Goal: Task Accomplishment & Management: Complete application form

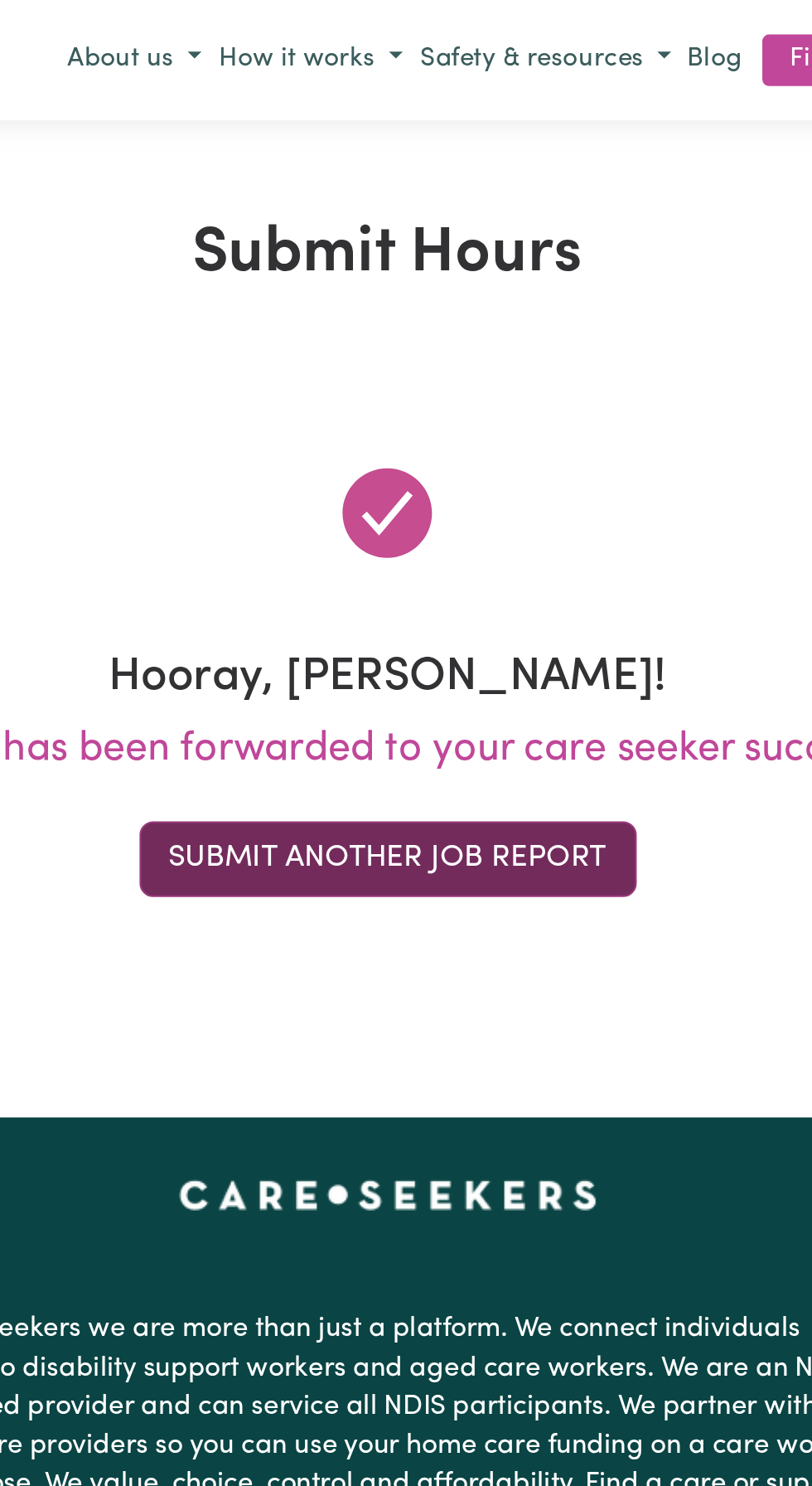
click at [403, 405] on button "Submit Another Job Report" at bounding box center [406, 413] width 240 height 36
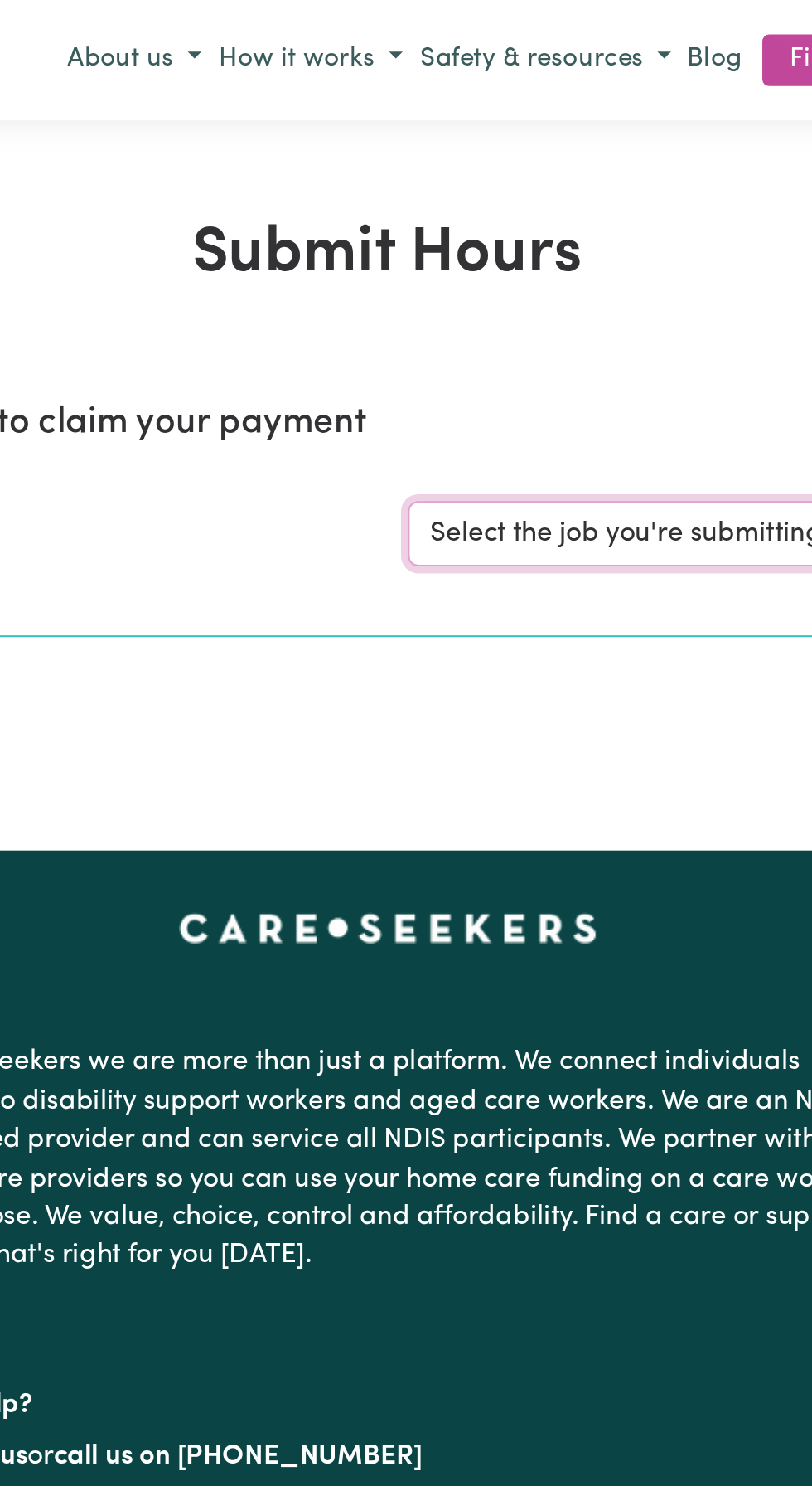
click at [512, 249] on select "Select the job you're submitting hours for... [[PERSON_NAME]] Support and Compa…" at bounding box center [609, 257] width 386 height 31
select select "10224"
click at [416, 242] on select "Select the job you're submitting hours for... [[PERSON_NAME]] Support and Compa…" at bounding box center [609, 257] width 386 height 31
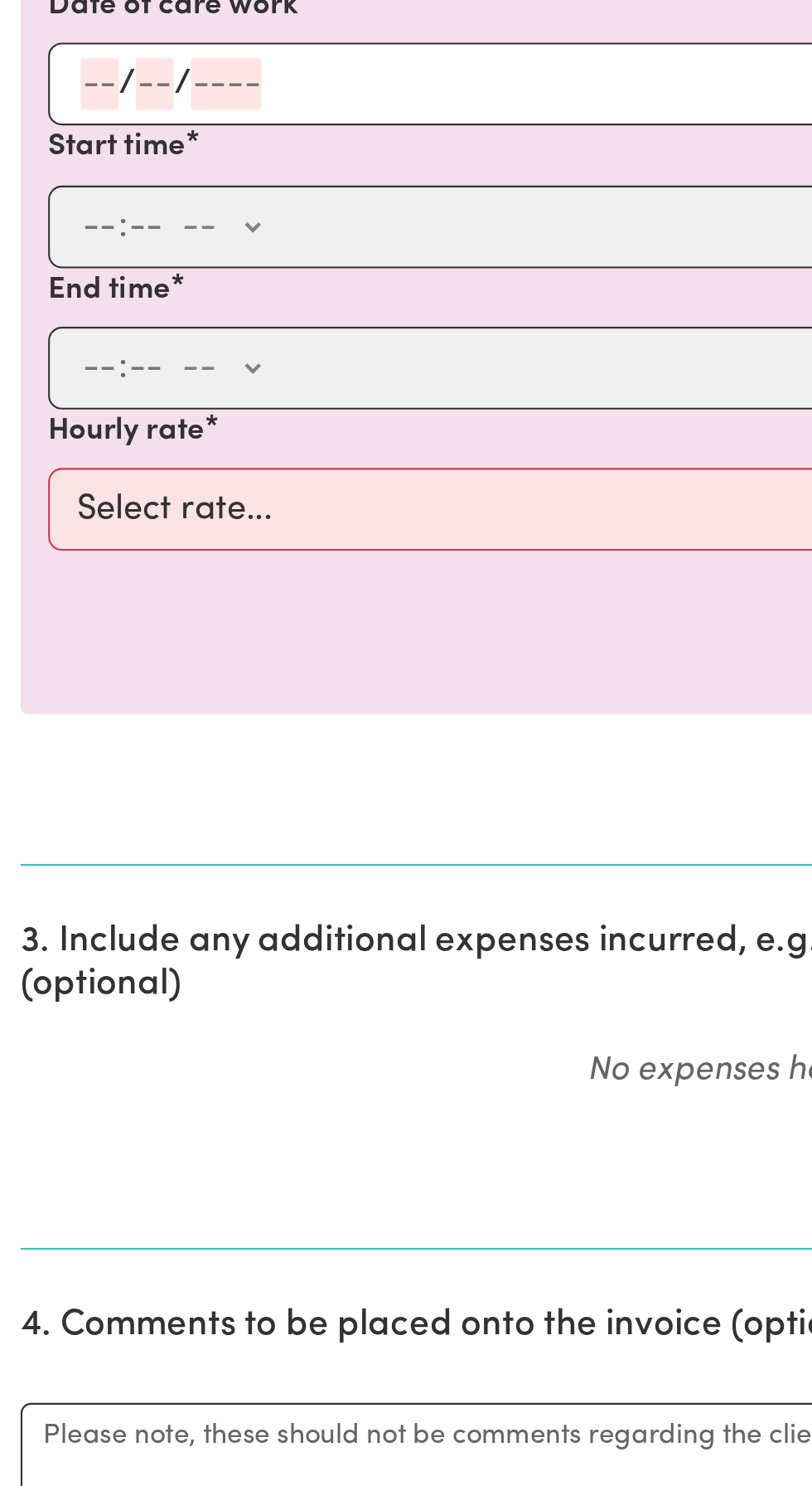
scroll to position [3, 0]
click at [49, 616] on input "number" at bounding box center [48, 620] width 19 height 25
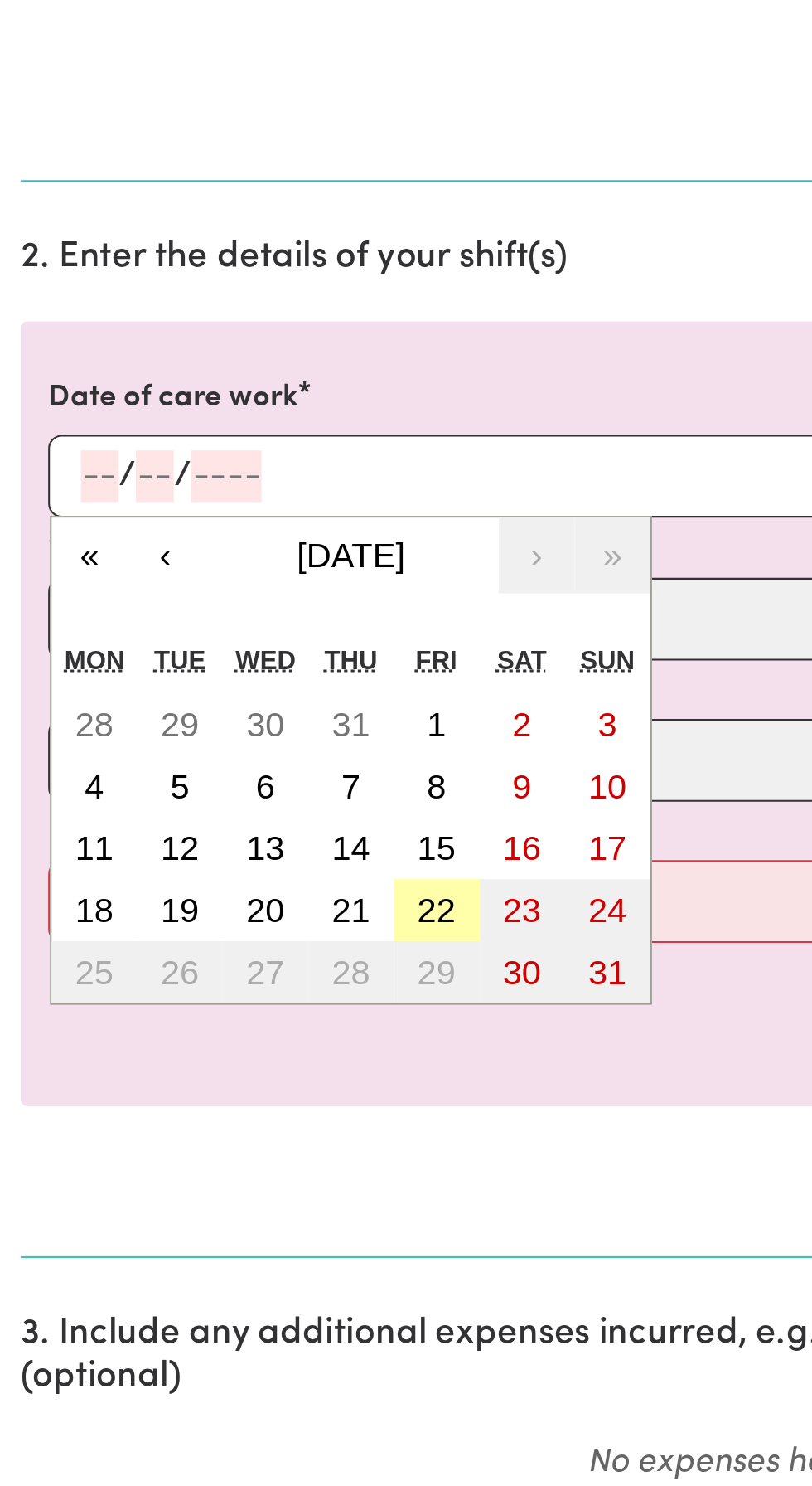
click at [218, 829] on abbr "22" at bounding box center [210, 829] width 19 height 19
type input "[DATE]"
type input "22"
type input "8"
type input "2025"
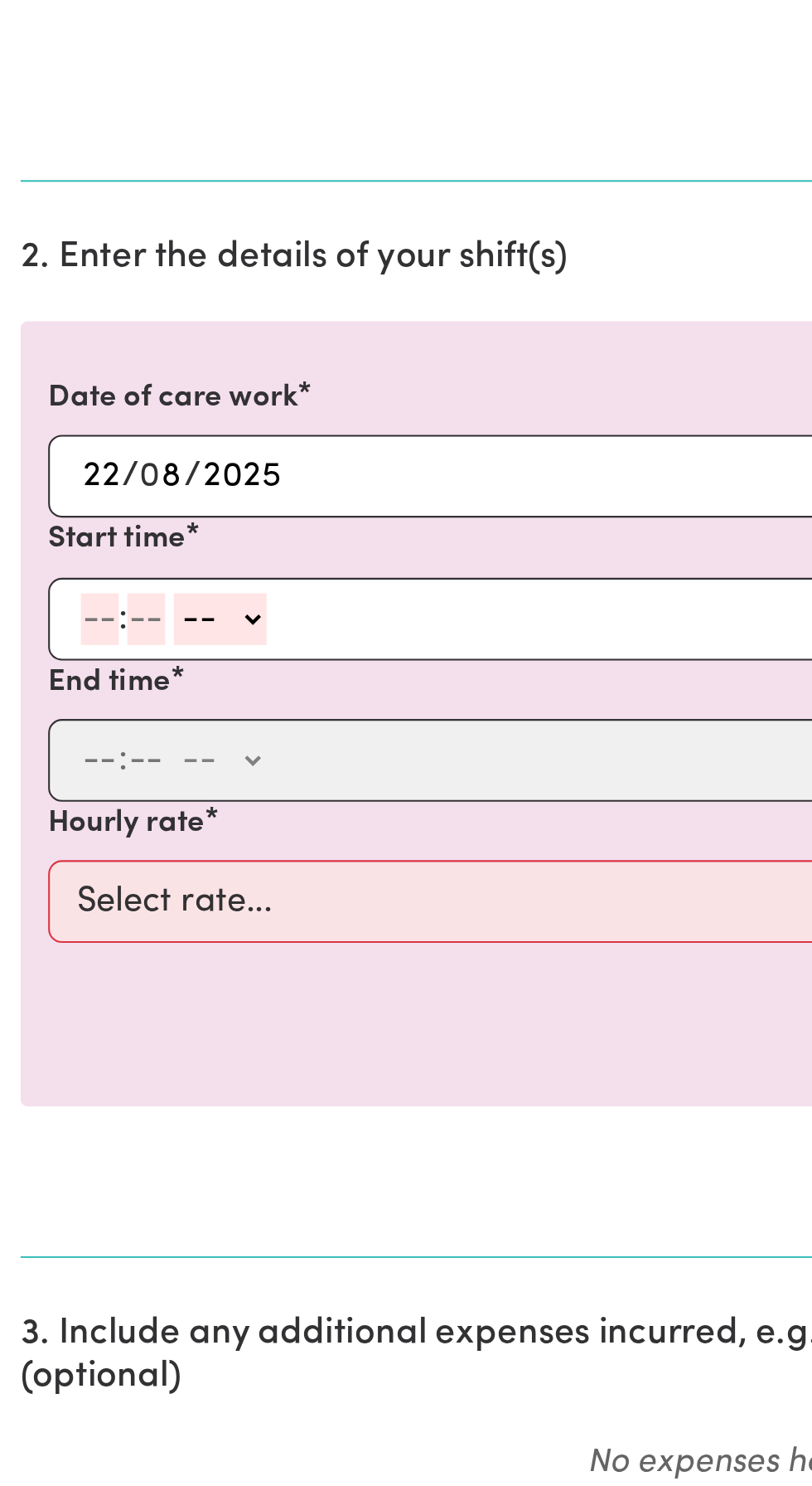
click at [43, 686] on input "number" at bounding box center [48, 688] width 19 height 25
click at [51, 684] on input "number" at bounding box center [48, 688] width 19 height 25
type input "10"
type input "0"
click at [130, 693] on select "-- AM PM" at bounding box center [110, 688] width 45 height 25
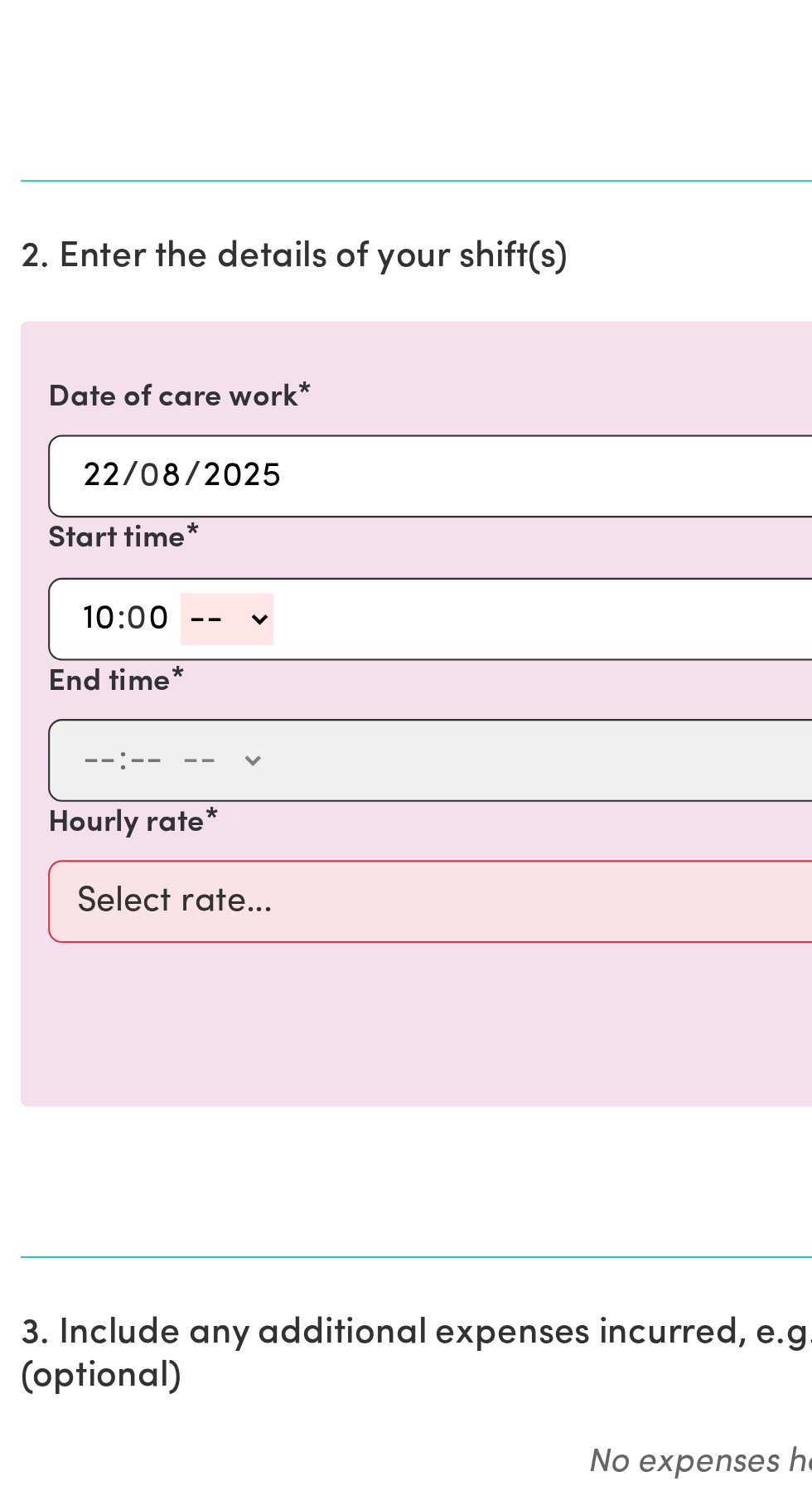
select select "am"
click at [87, 677] on select "-- AM PM" at bounding box center [110, 688] width 45 height 25
type input "10:00"
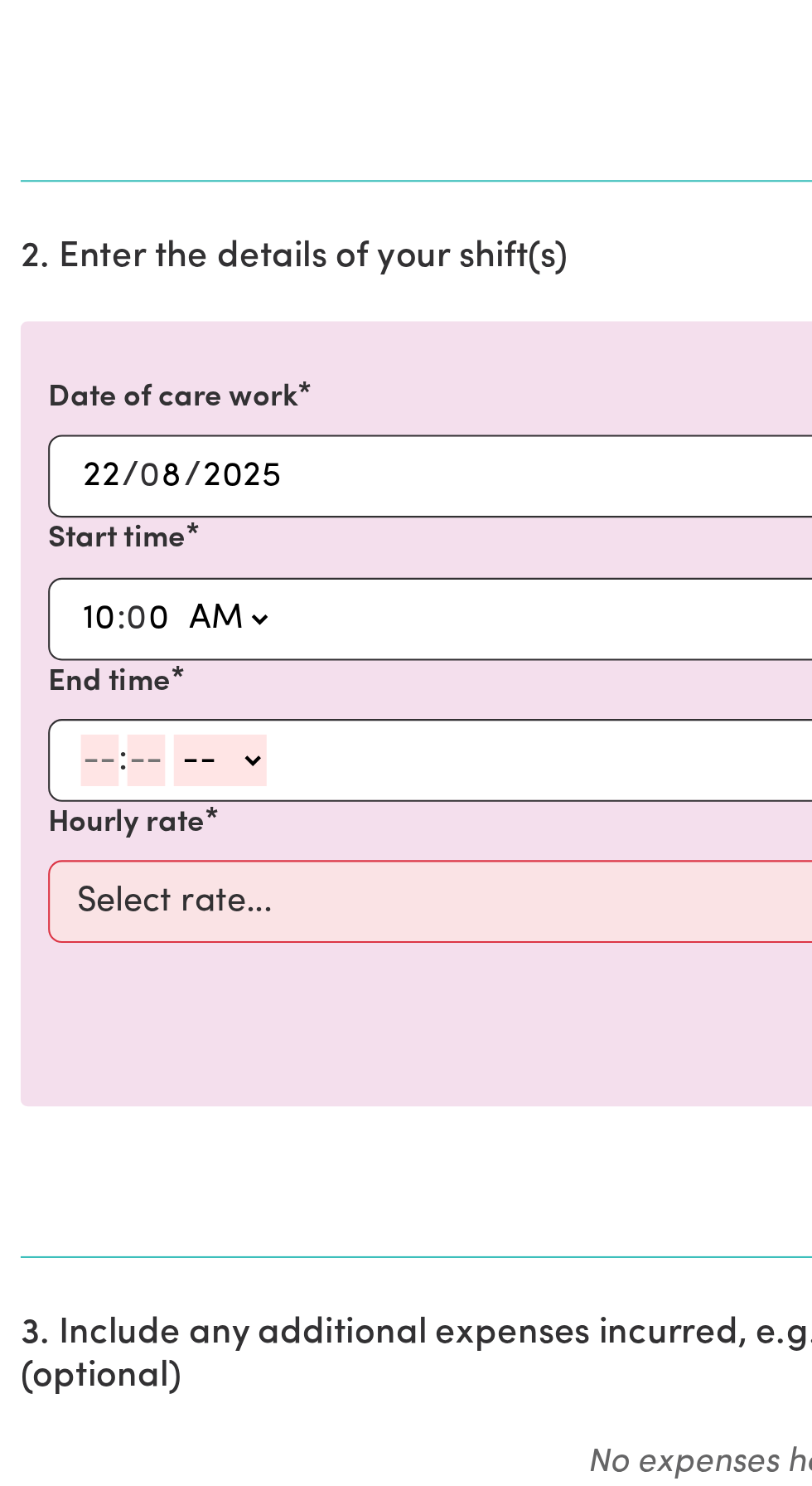
click at [43, 753] on input "number" at bounding box center [48, 756] width 19 height 25
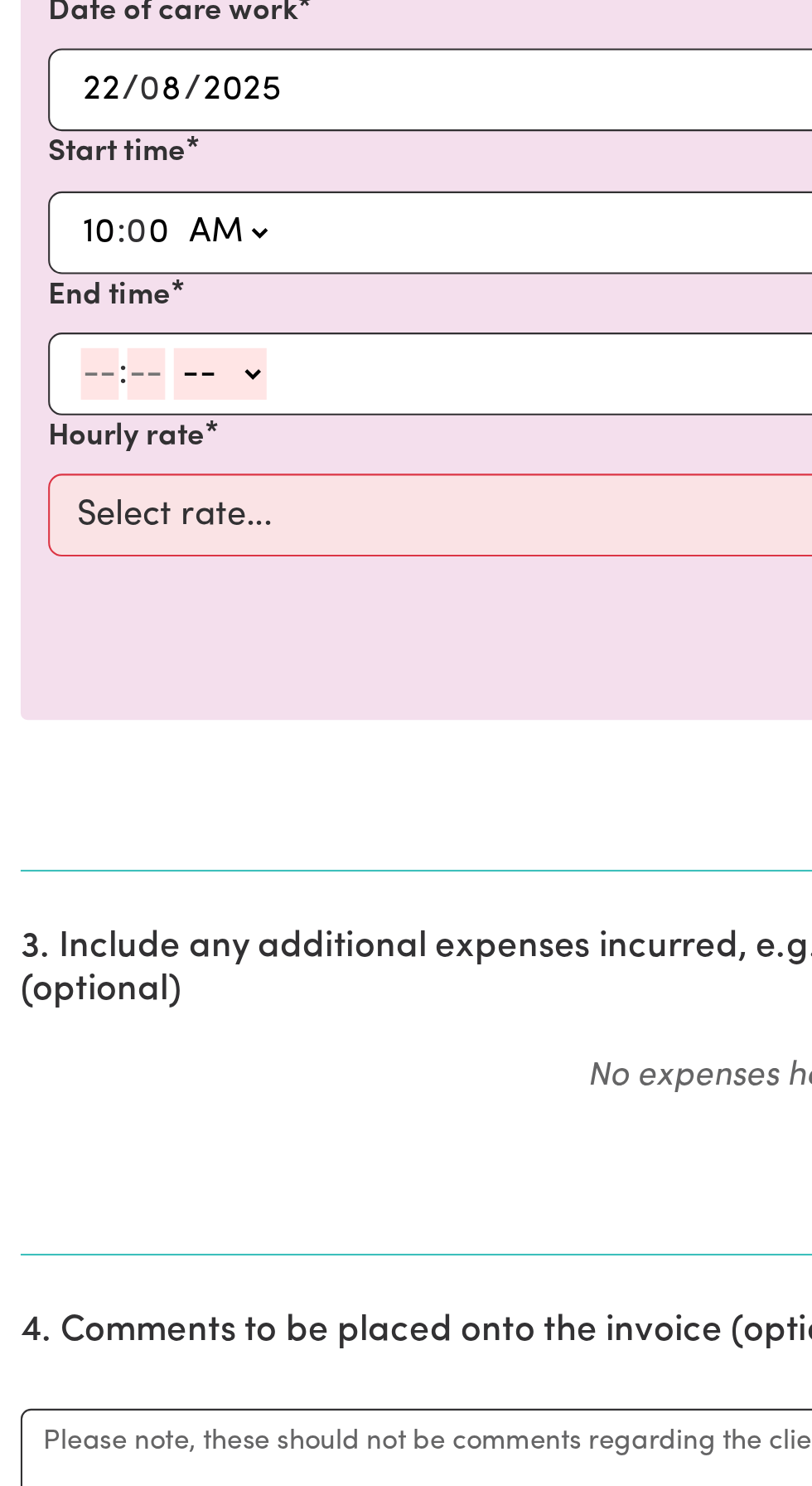
click at [53, 754] on input "number" at bounding box center [48, 756] width 19 height 25
type input "4"
type input "30"
click at [122, 754] on select "-- AM PM" at bounding box center [102, 756] width 45 height 25
select select "pm"
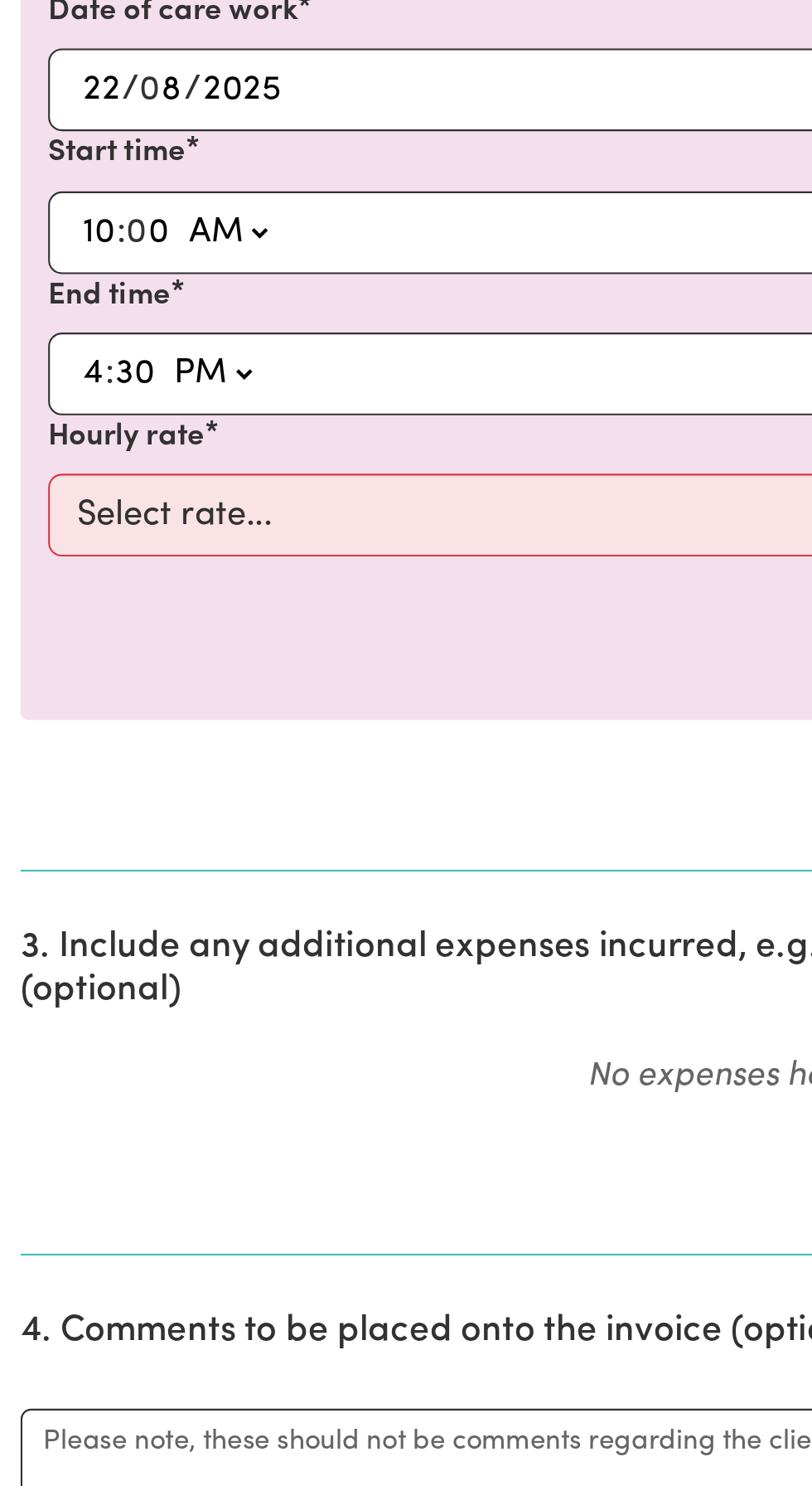
click at [80, 744] on select "-- AM PM" at bounding box center [102, 756] width 45 height 25
type input "16:30"
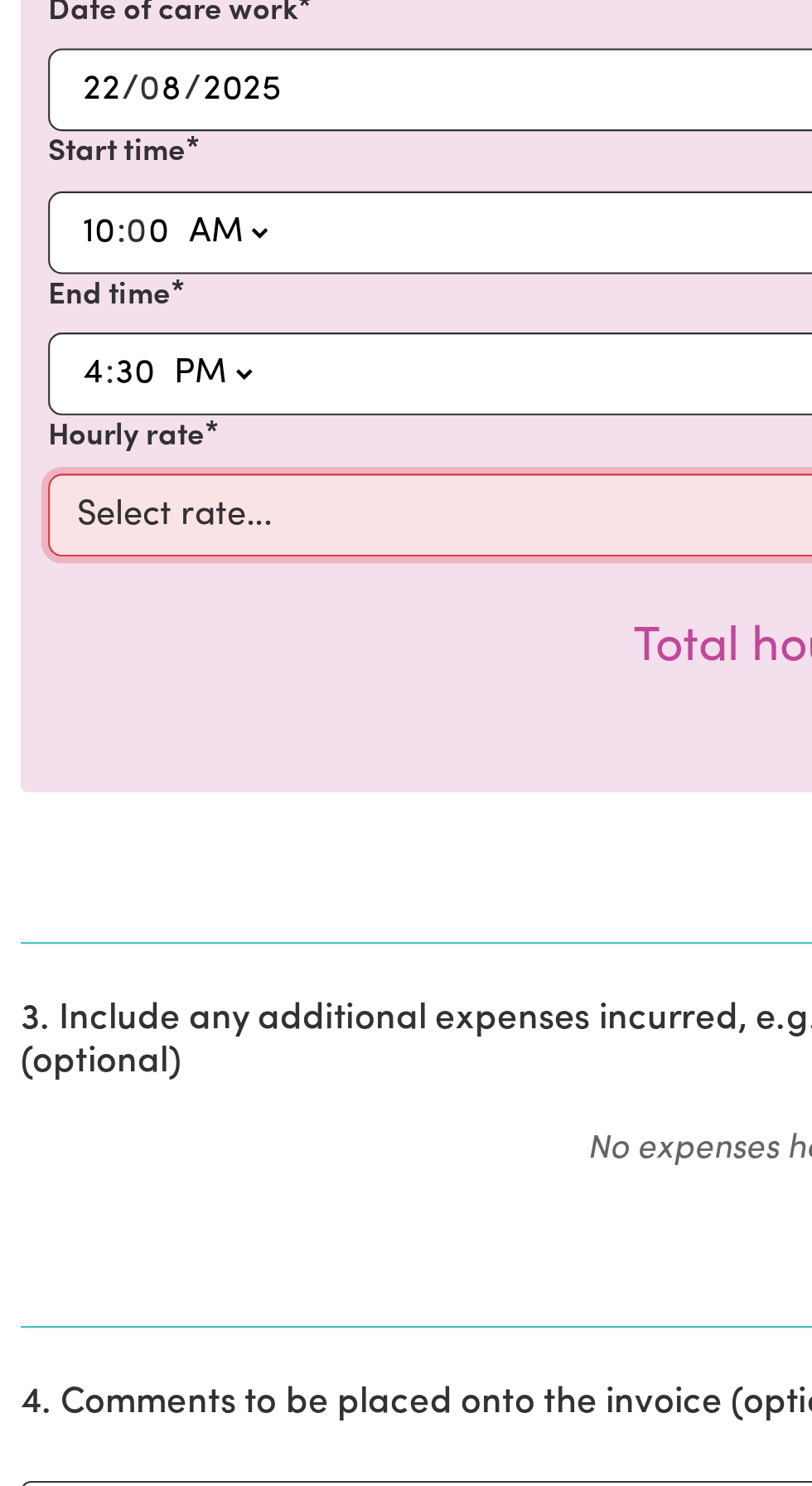
click at [120, 825] on select "Select rate... $49.12 (Weekday)" at bounding box center [406, 825] width 766 height 40
select select "49.12-Weekday"
click at [24, 805] on select "Select rate... $49.12 (Weekday)" at bounding box center [406, 825] width 766 height 40
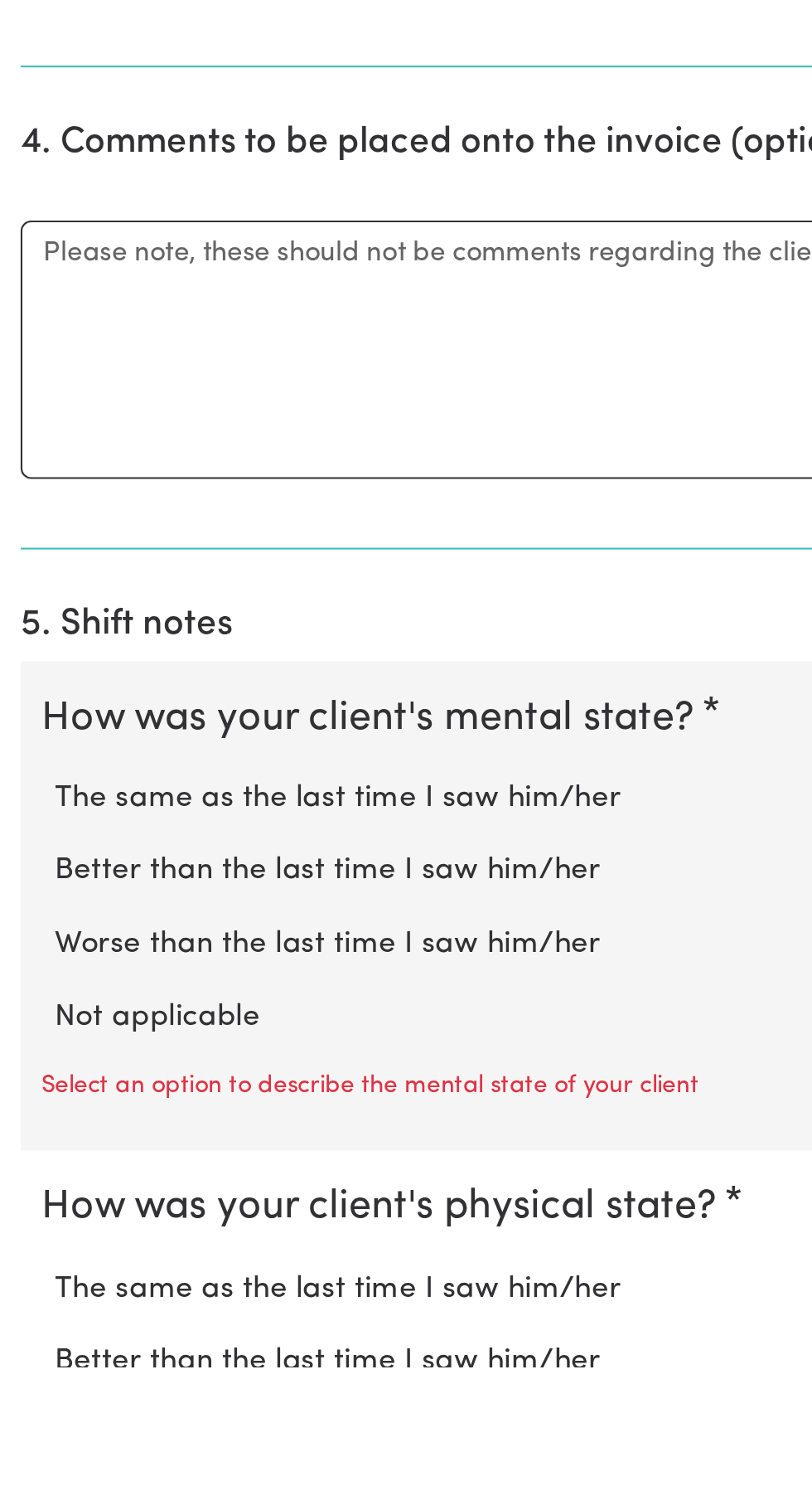
scroll to position [361, 0]
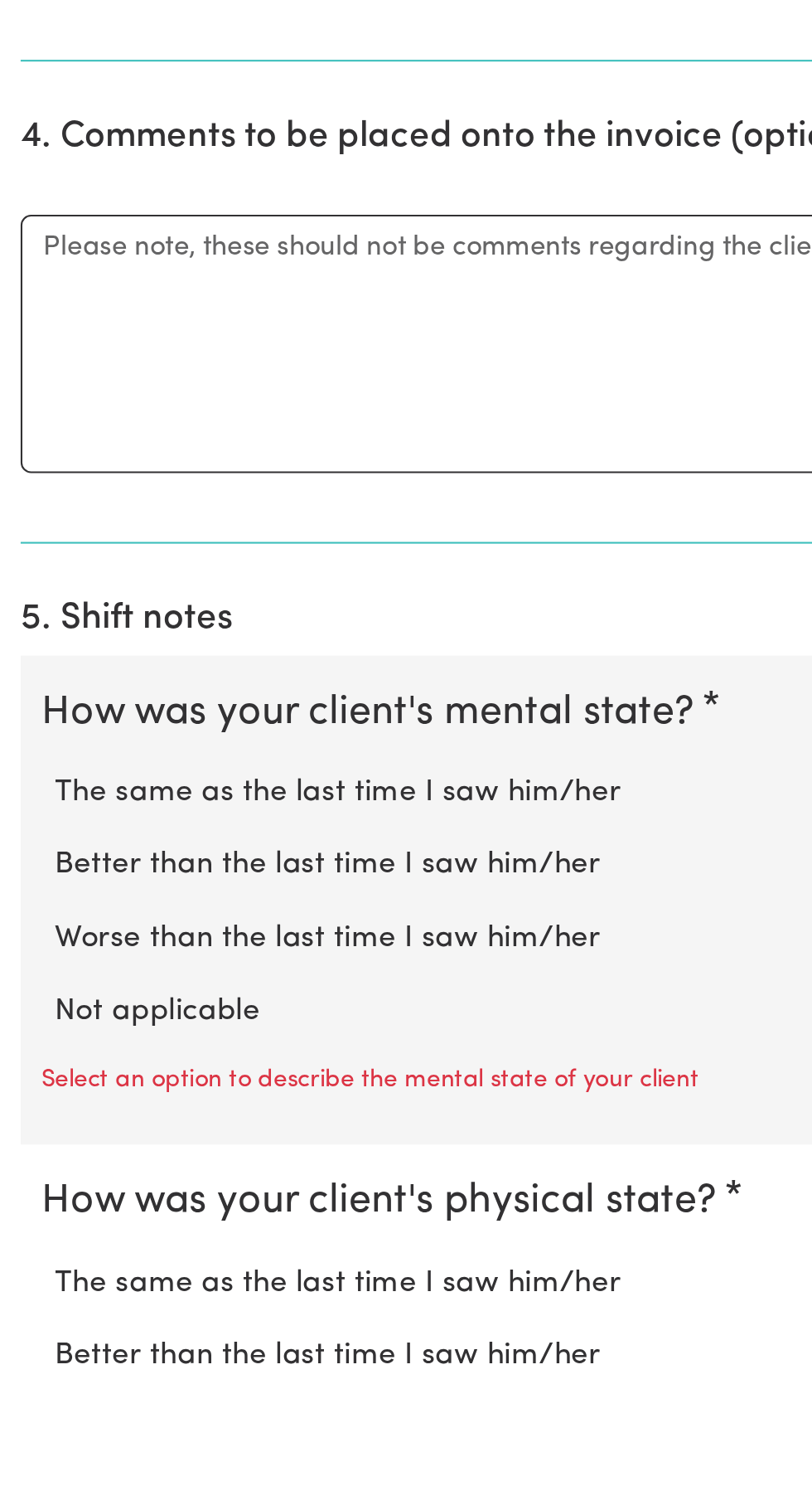
click at [82, 1314] on label "Not applicable" at bounding box center [406, 1315] width 759 height 22
click at [27, 1304] on input "Not applicable" at bounding box center [26, 1303] width 1 height 1
radio input "true"
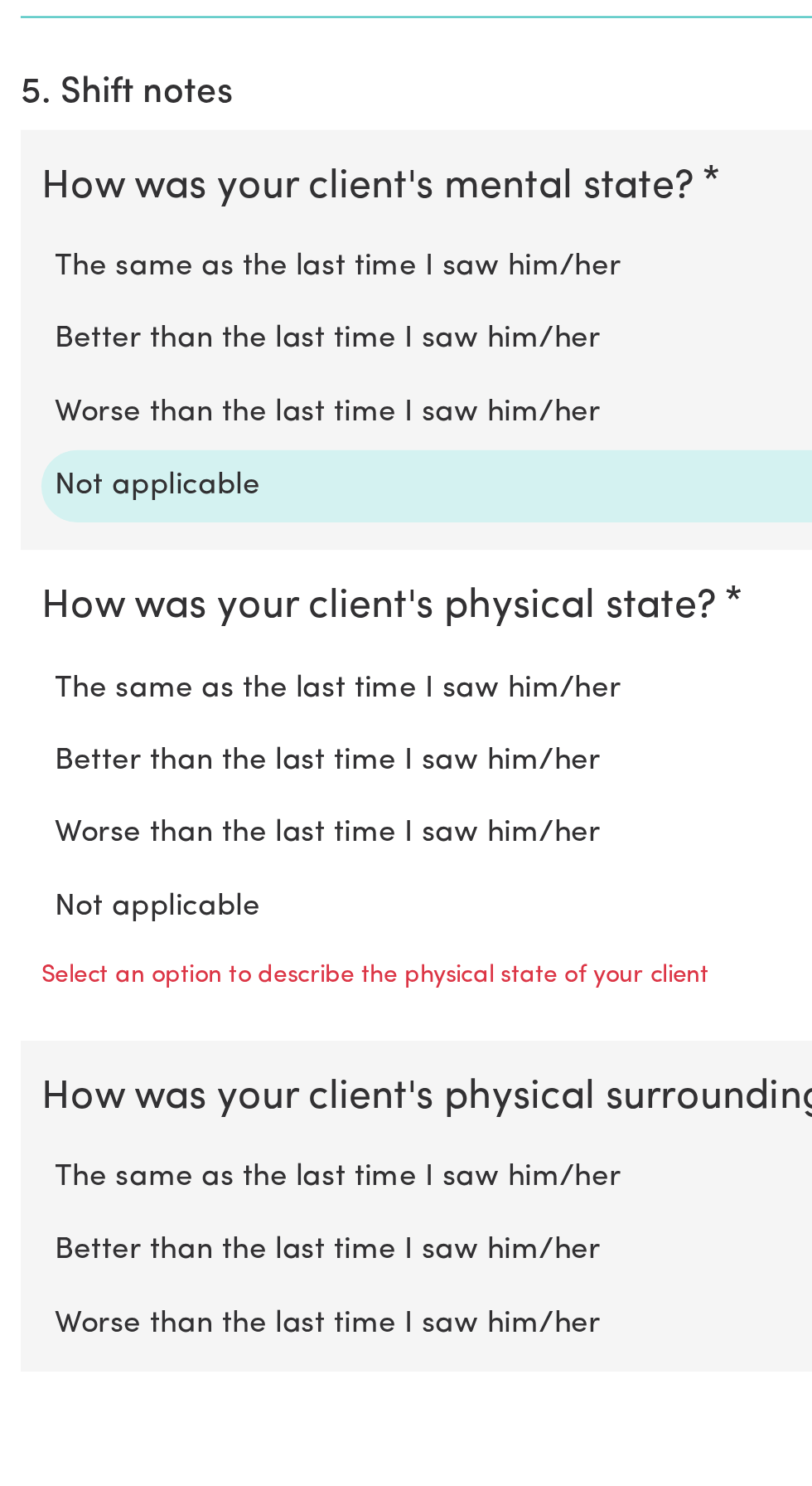
click at [65, 1257] on label "Not applicable" at bounding box center [406, 1263] width 759 height 22
click at [27, 1252] on input "Not applicable" at bounding box center [26, 1251] width 1 height 1
radio input "true"
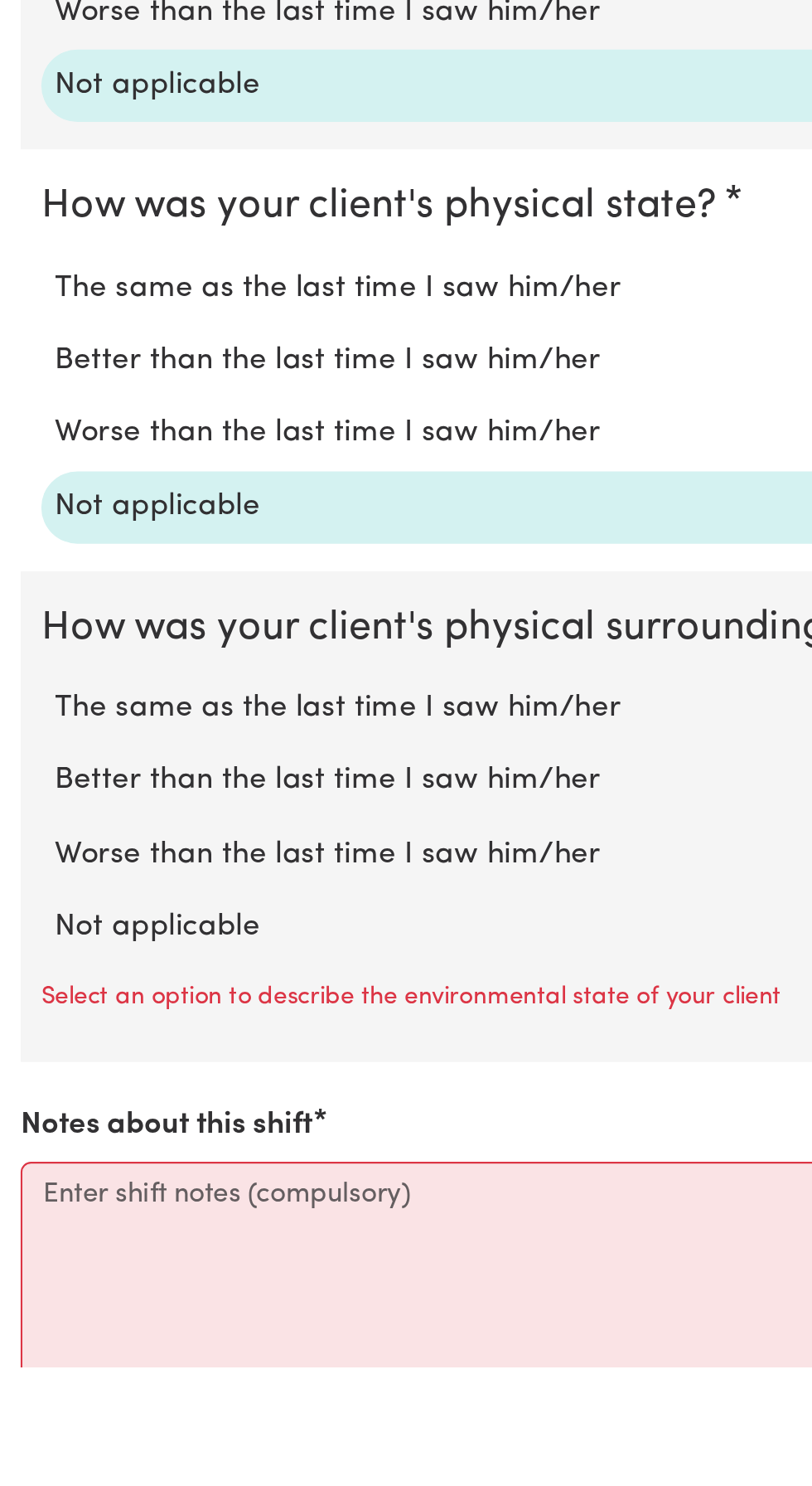
scroll to position [810, 0]
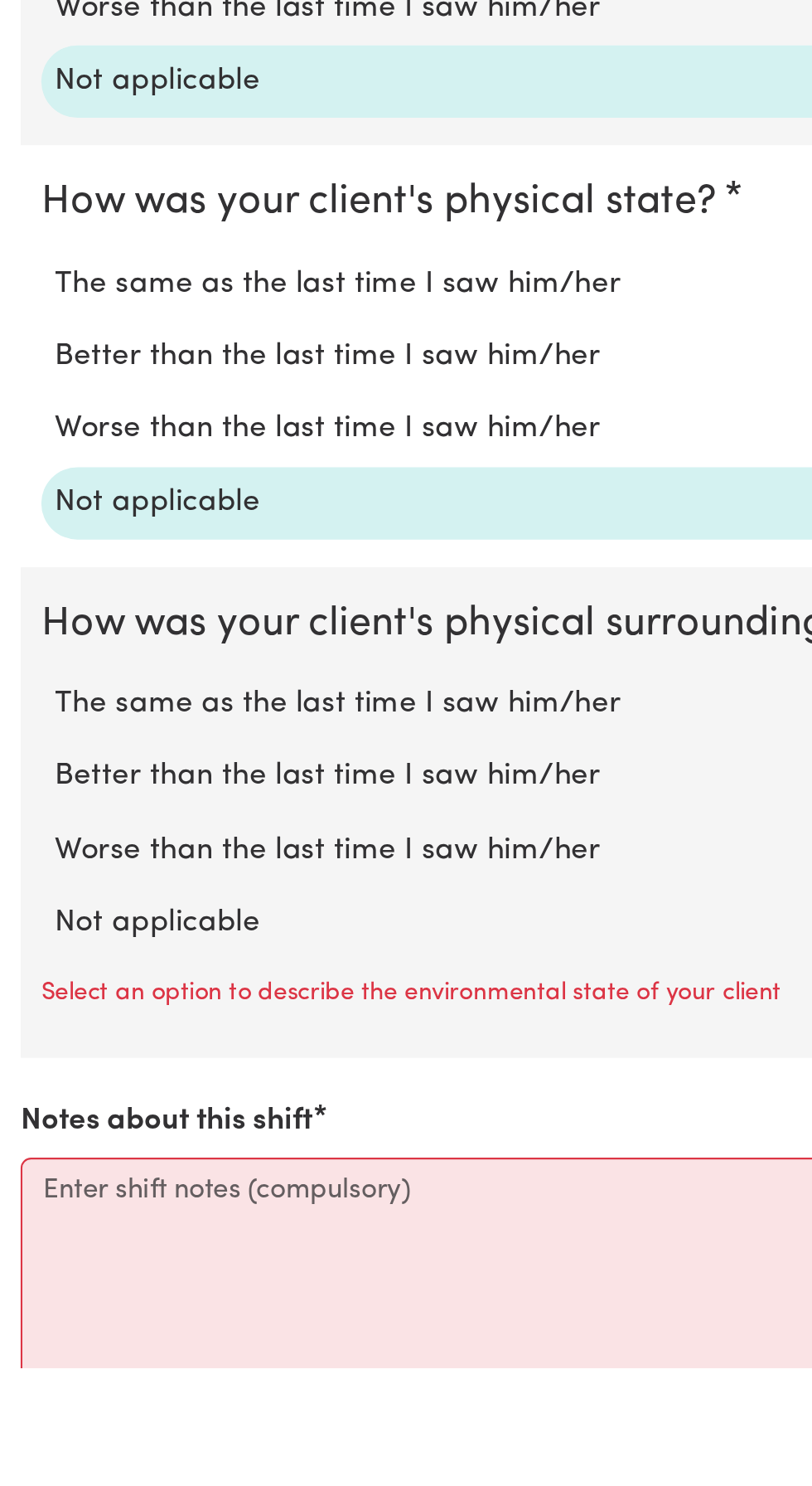
click at [73, 1269] on label "Not applicable" at bounding box center [406, 1272] width 759 height 22
click at [27, 1261] on input "Not applicable" at bounding box center [26, 1260] width 1 height 1
radio input "true"
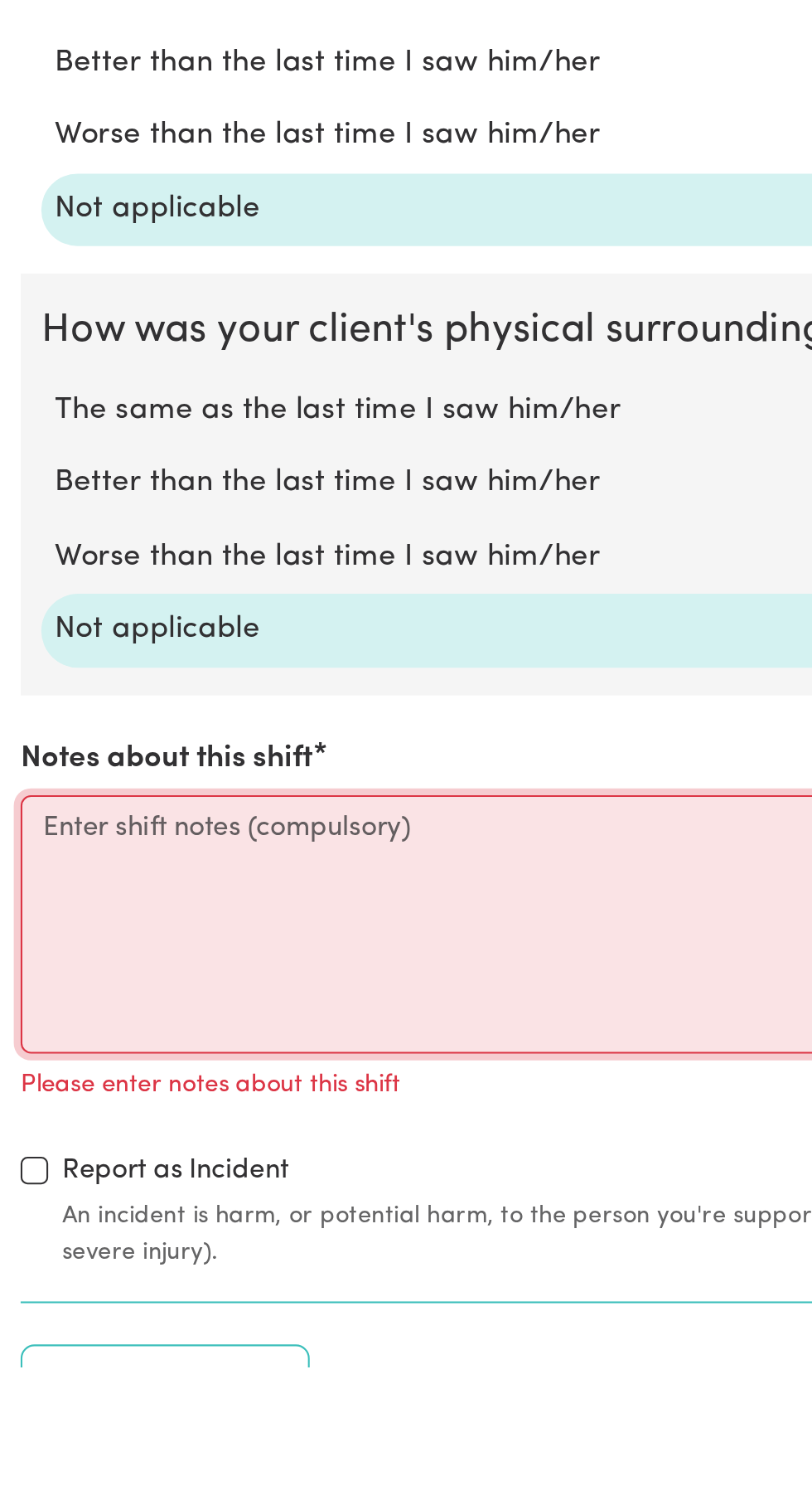
click at [33, 1222] on textarea "Notes about this shift" at bounding box center [406, 1273] width 792 height 125
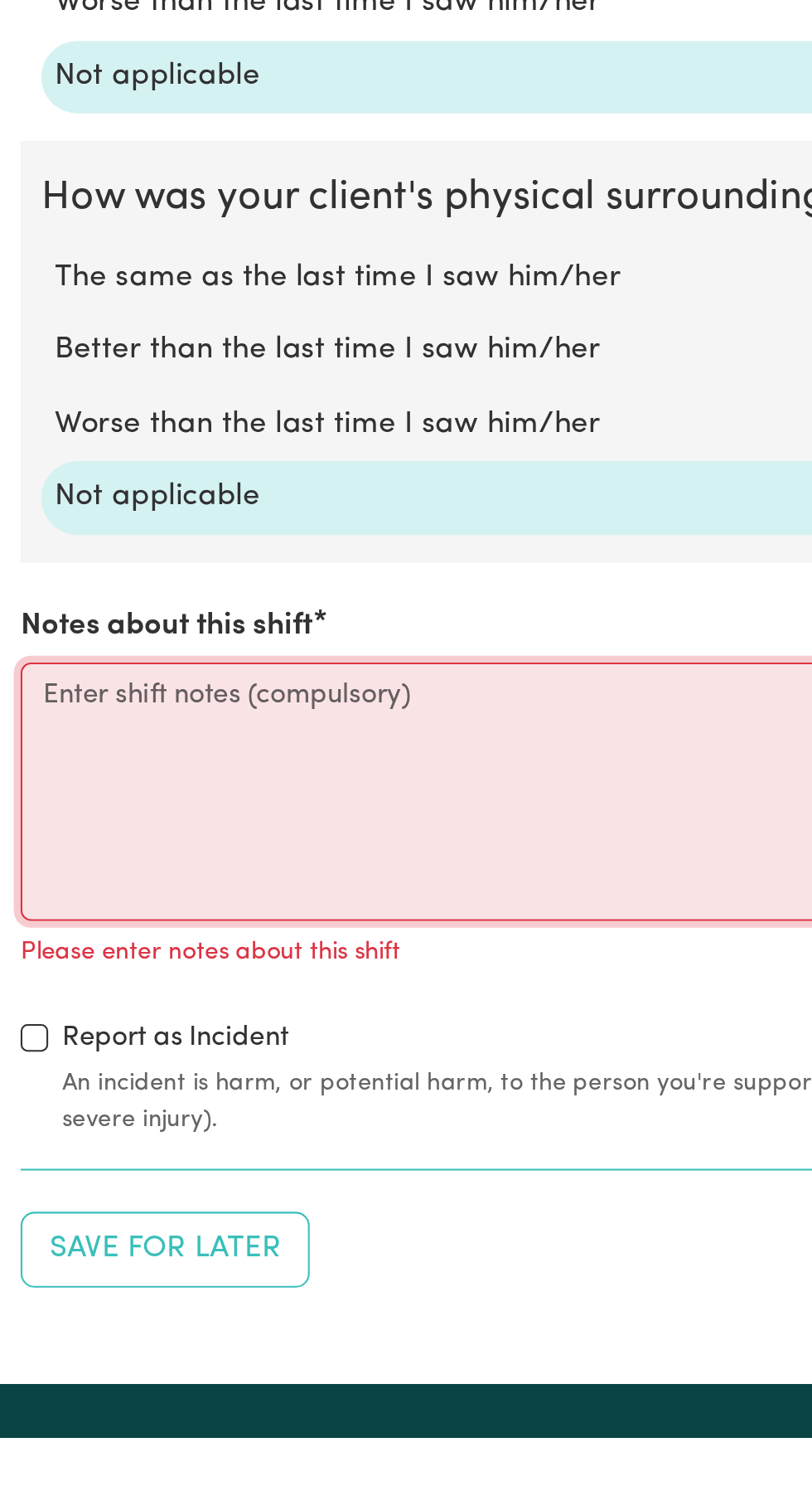
scroll to position [1058, 0]
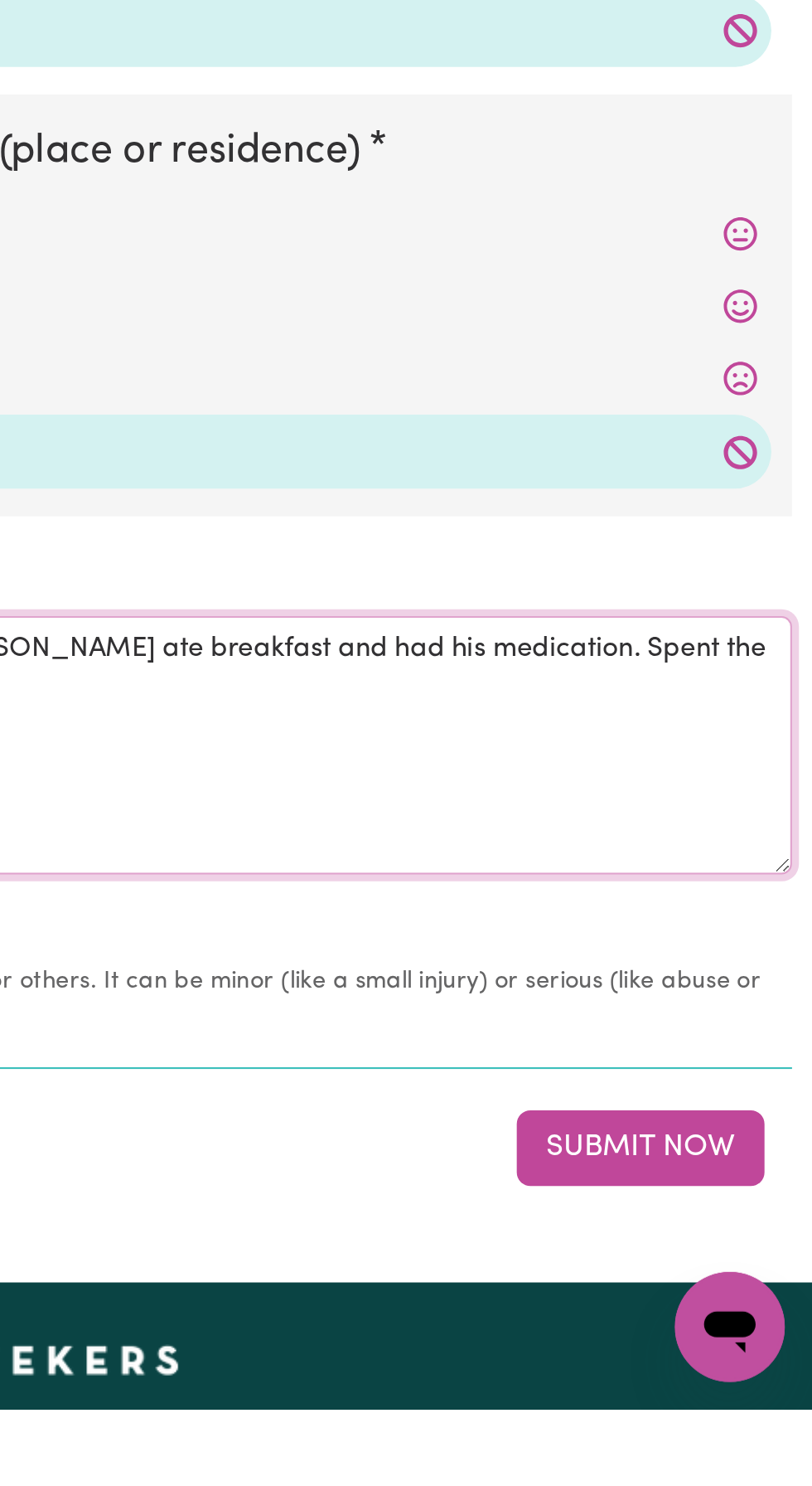
click at [685, 1109] on textarea "Picked [PERSON_NAME] up to go out for the day. Made sure [PERSON_NAME] ate brea…" at bounding box center [406, 1166] width 792 height 125
click at [745, 1115] on textarea "Picked [PERSON_NAME] up to go out for the day. Made sure [PERSON_NAME] ate brea…" at bounding box center [406, 1166] width 792 height 125
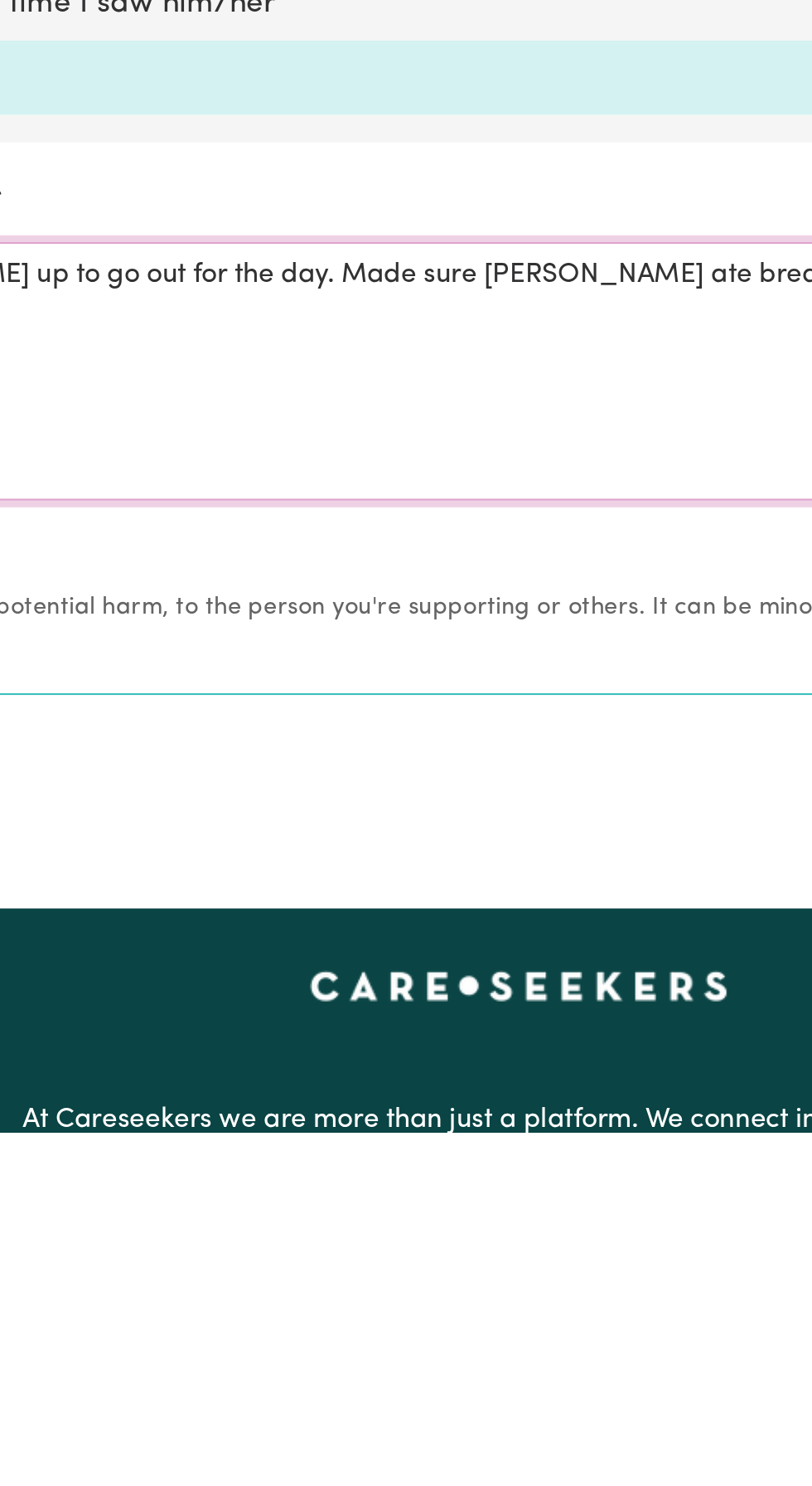
scroll to position [1105, 0]
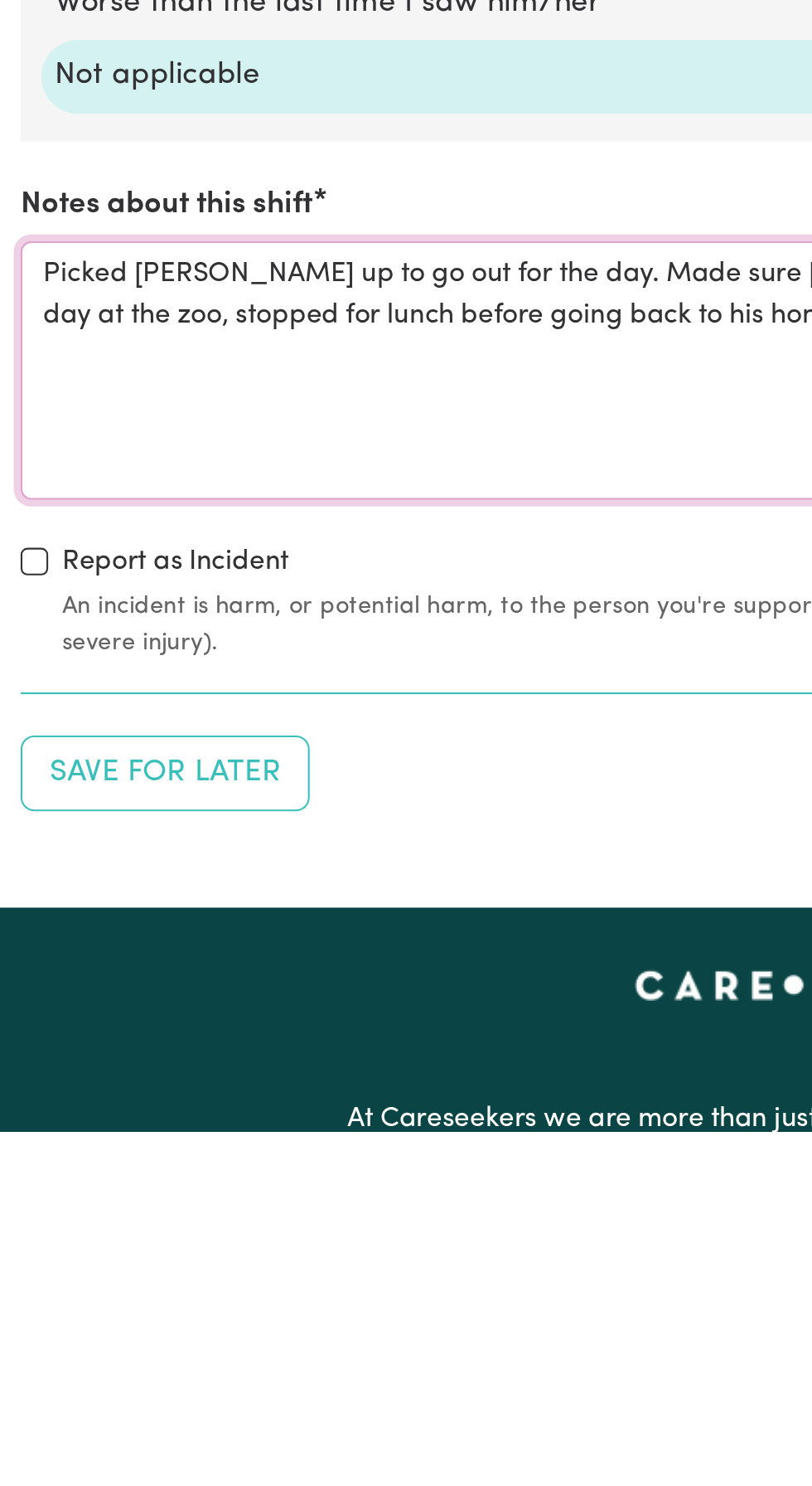
click at [308, 1095] on textarea "Picked [PERSON_NAME] up to go out for the day. Made sure [PERSON_NAME] ate brea…" at bounding box center [406, 1120] width 792 height 125
click at [375, 1092] on textarea "Picked [PERSON_NAME] up to go out for the day. Made sure [PERSON_NAME] ate brea…" at bounding box center [406, 1120] width 792 height 125
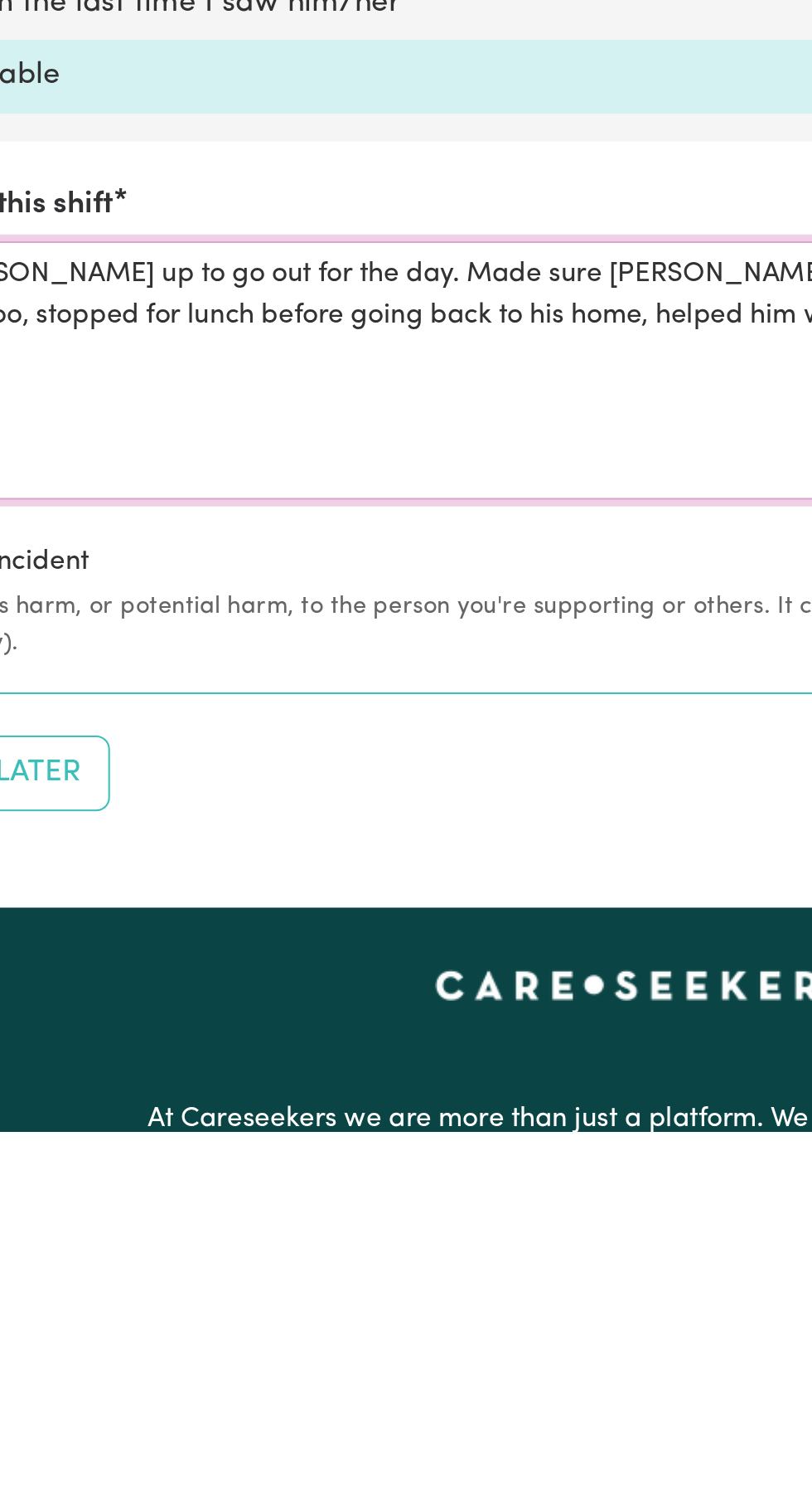
click at [268, 1091] on textarea "Picked [PERSON_NAME] up to go out for the day. Made sure [PERSON_NAME] ate brea…" at bounding box center [406, 1120] width 792 height 125
click at [330, 1094] on textarea "Picked [PERSON_NAME] up to go out for the day. Made sure [PERSON_NAME] ate brea…" at bounding box center [406, 1120] width 792 height 125
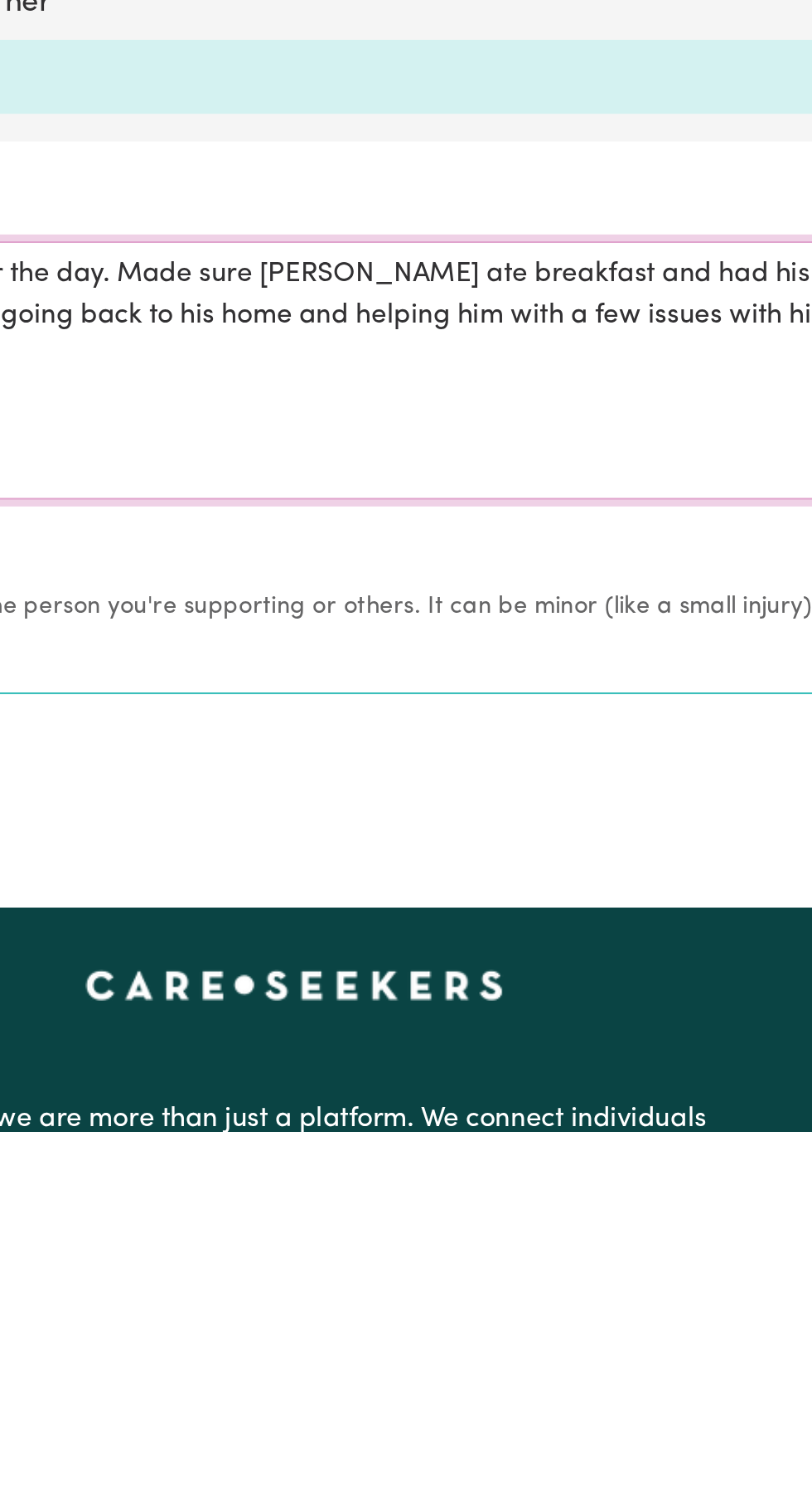
click at [568, 1088] on textarea "Picked [PERSON_NAME] up to go out for the day. Made sure [PERSON_NAME] ate brea…" at bounding box center [406, 1120] width 792 height 125
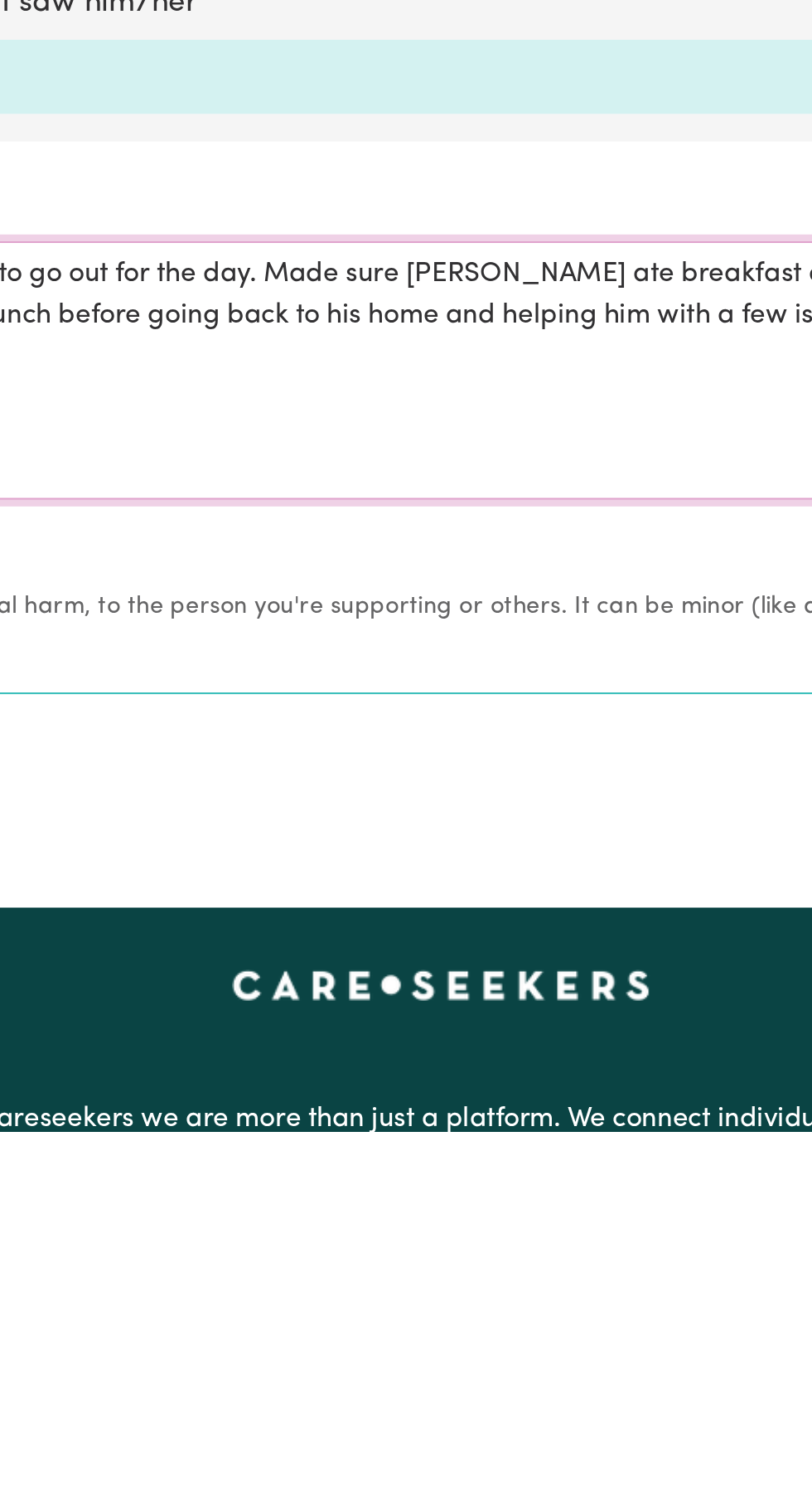
click at [373, 1093] on textarea "Picked [PERSON_NAME] up to go out for the day. Made sure [PERSON_NAME] ate brea…" at bounding box center [406, 1120] width 792 height 125
click at [365, 1089] on textarea "Picked [PERSON_NAME] up to go out for the day. Made sure [PERSON_NAME] ate brea…" at bounding box center [406, 1120] width 792 height 125
click at [451, 1087] on textarea "Picked [PERSON_NAME] up to go out for the day. Made sure [PERSON_NAME] ate brea…" at bounding box center [406, 1120] width 792 height 125
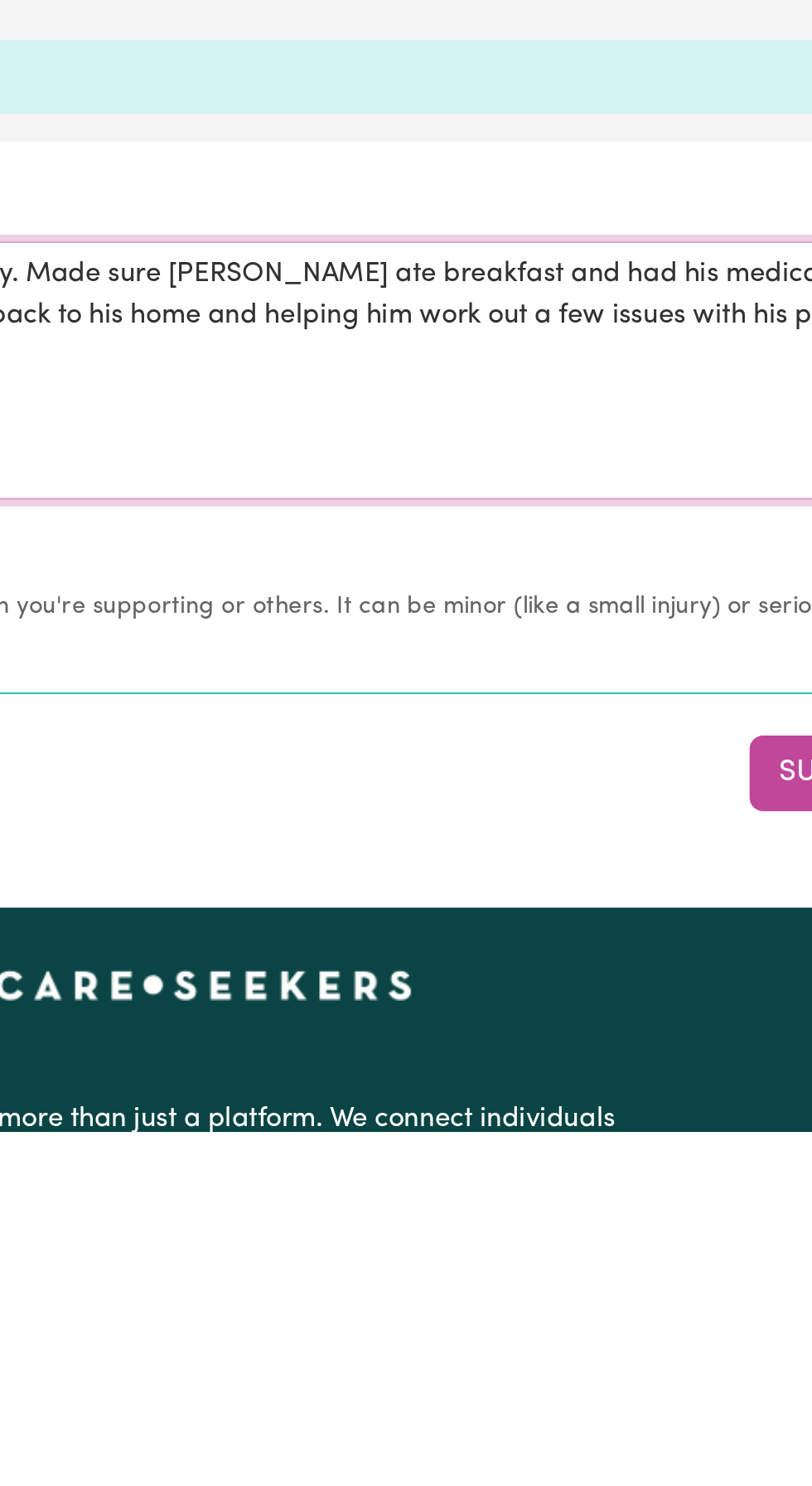
click at [610, 1093] on textarea "Picked [PERSON_NAME] up to go out for the day. Made sure [PERSON_NAME] ate brea…" at bounding box center [406, 1120] width 792 height 125
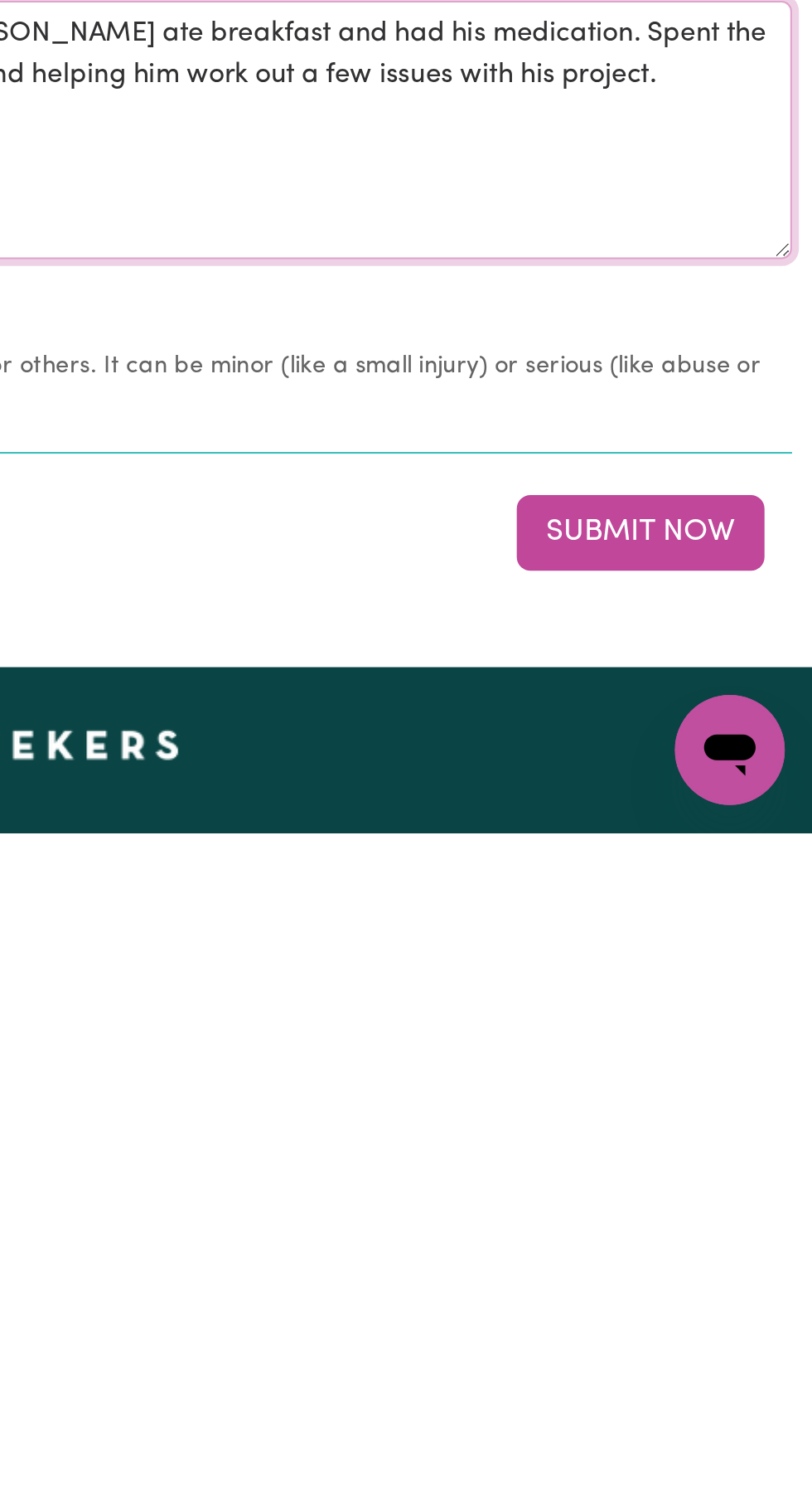
scroll to position [1079, 0]
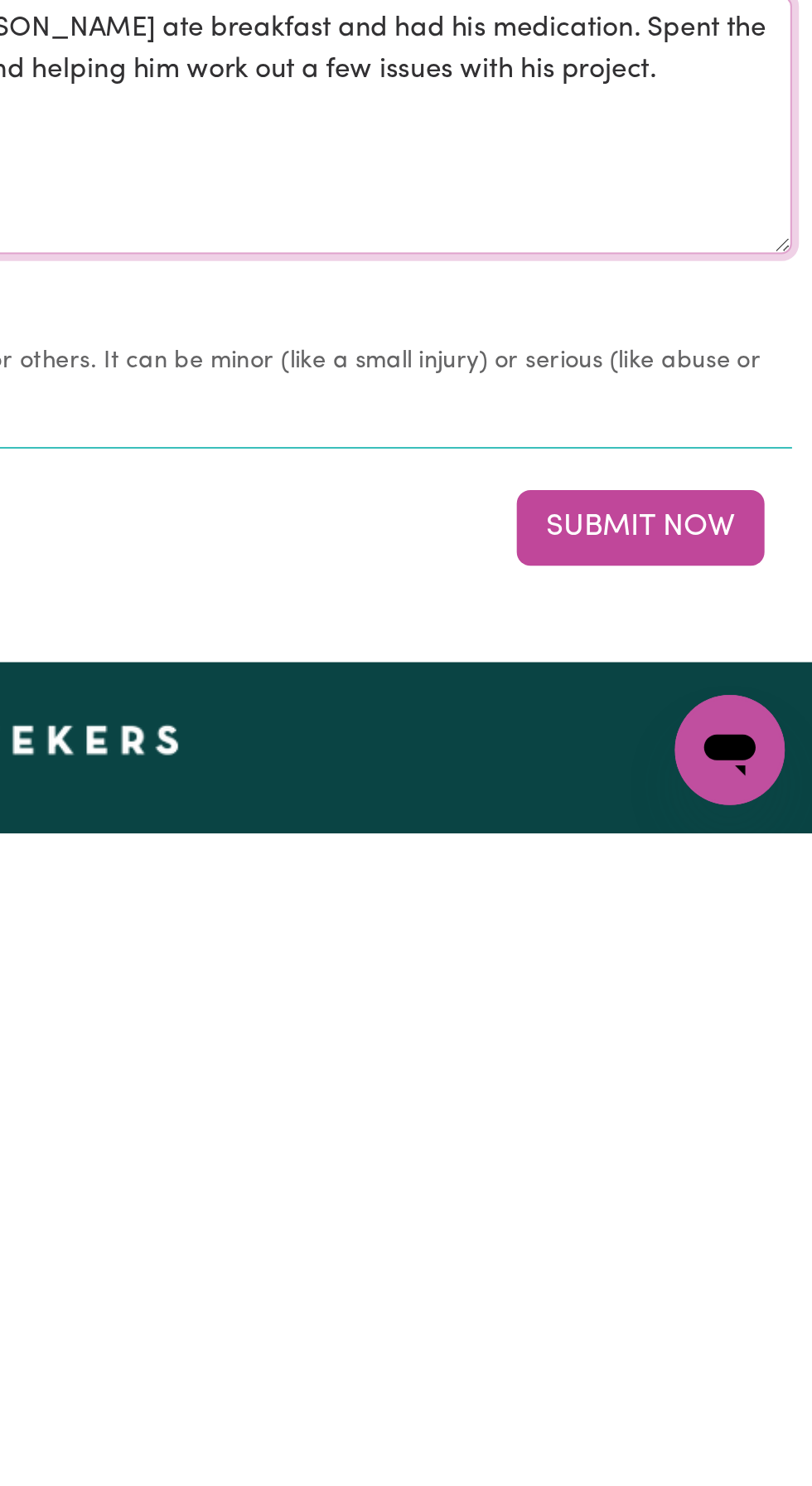
type textarea "Picked [PERSON_NAME] up to go out for the day. Made sure [PERSON_NAME] ate brea…"
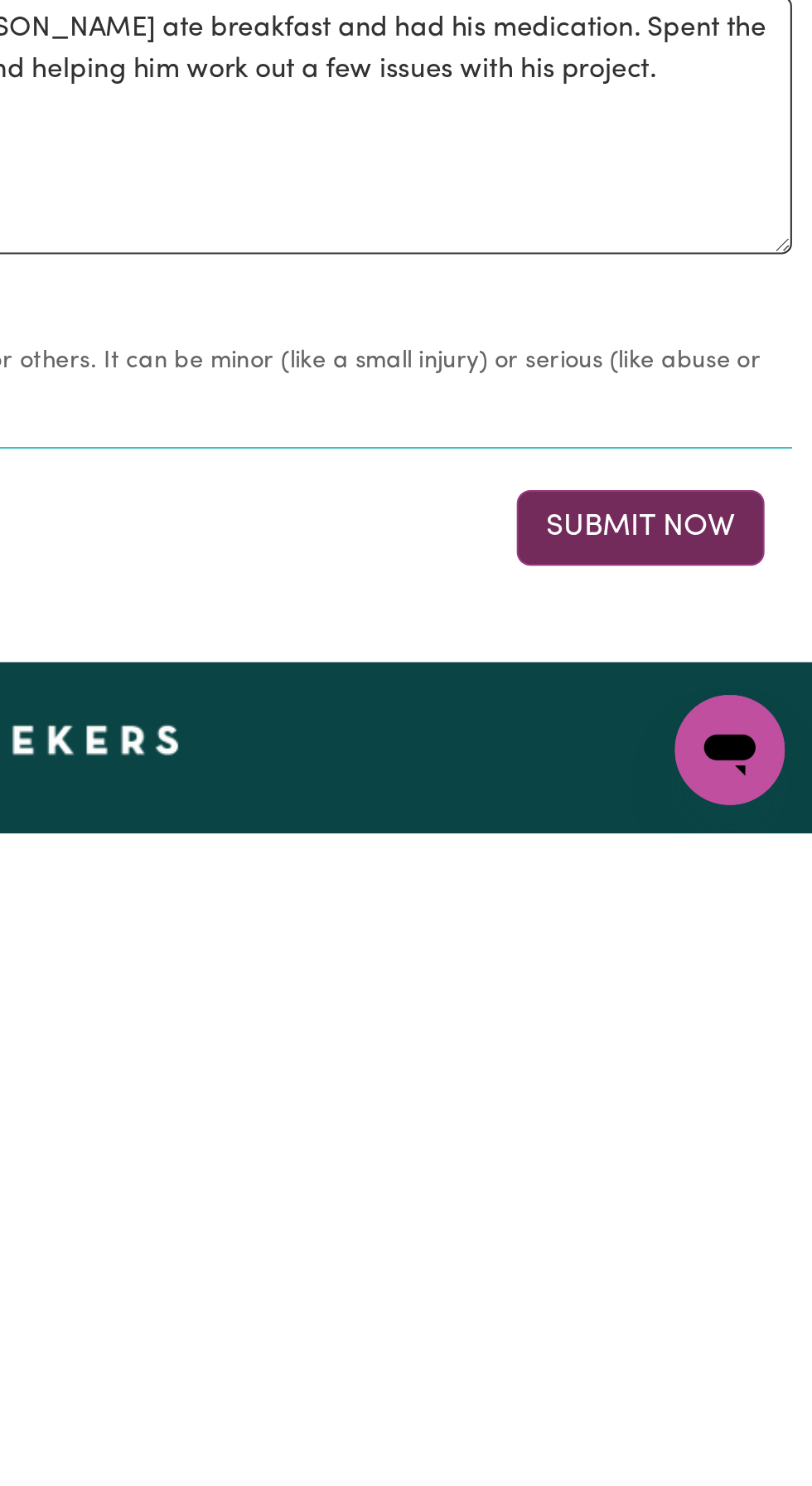
click at [729, 1341] on button "Submit Now" at bounding box center [730, 1339] width 120 height 36
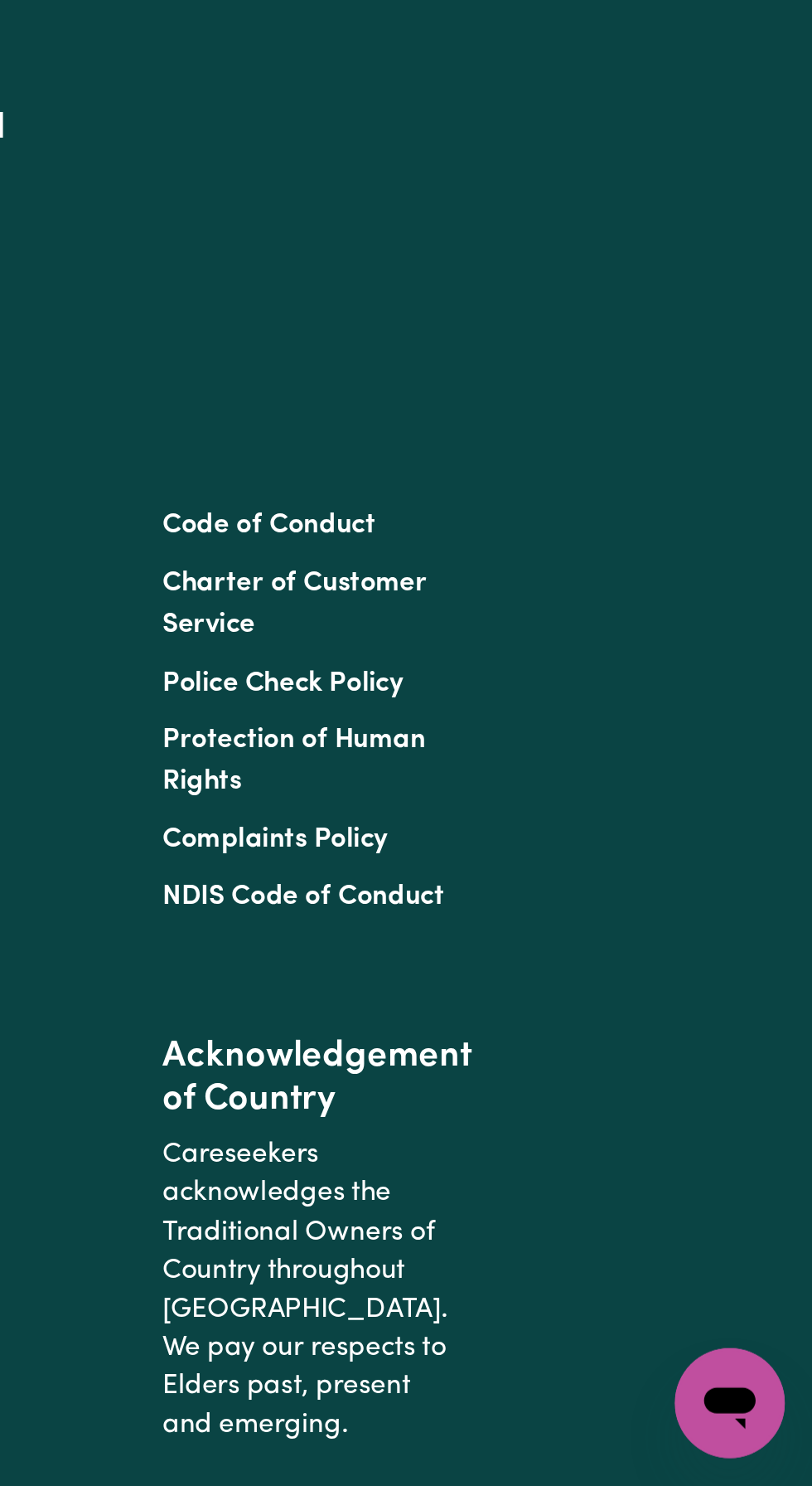
scroll to position [0, 0]
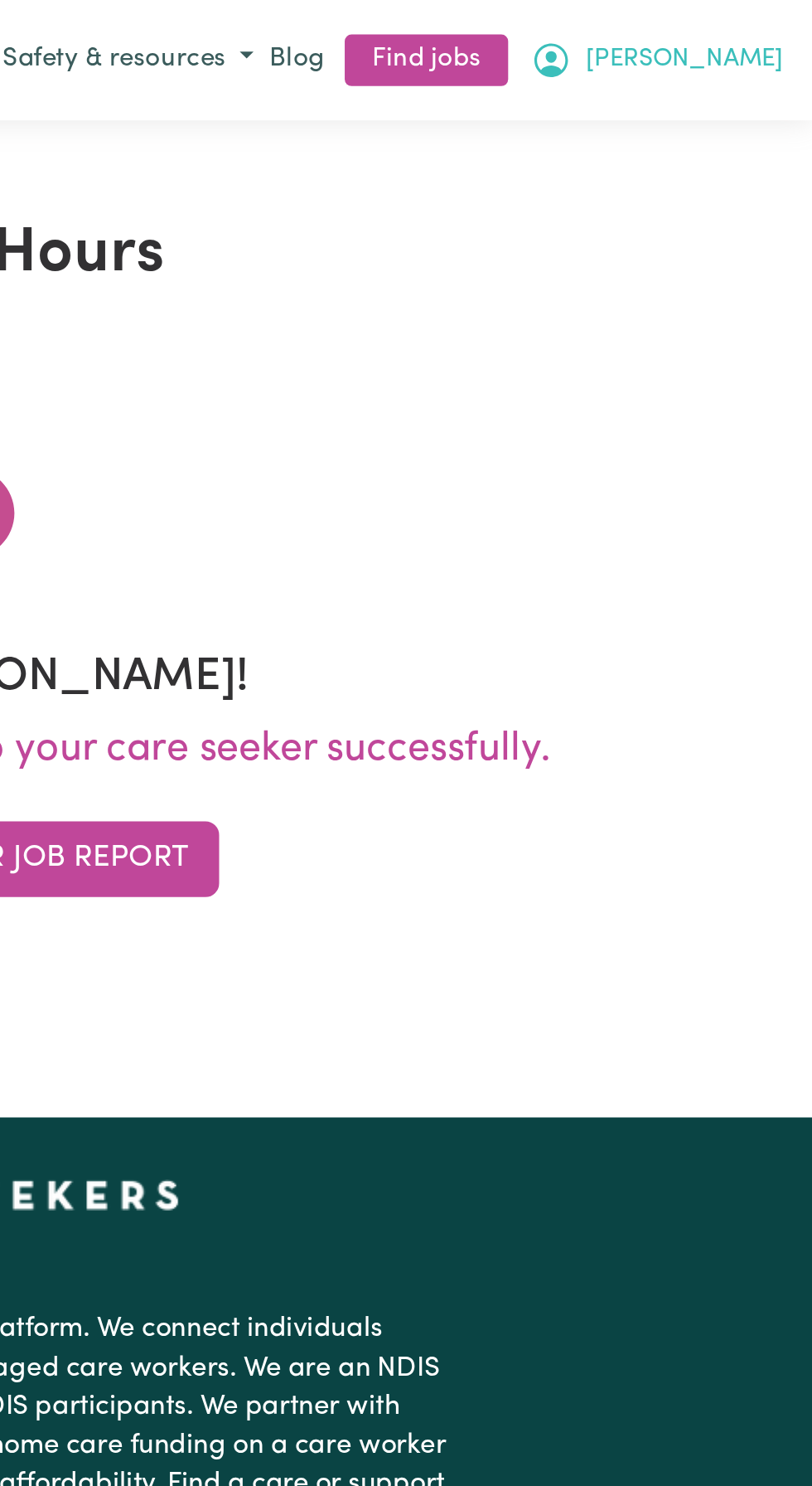
click at [791, 31] on span "[PERSON_NAME]" at bounding box center [750, 28] width 95 height 19
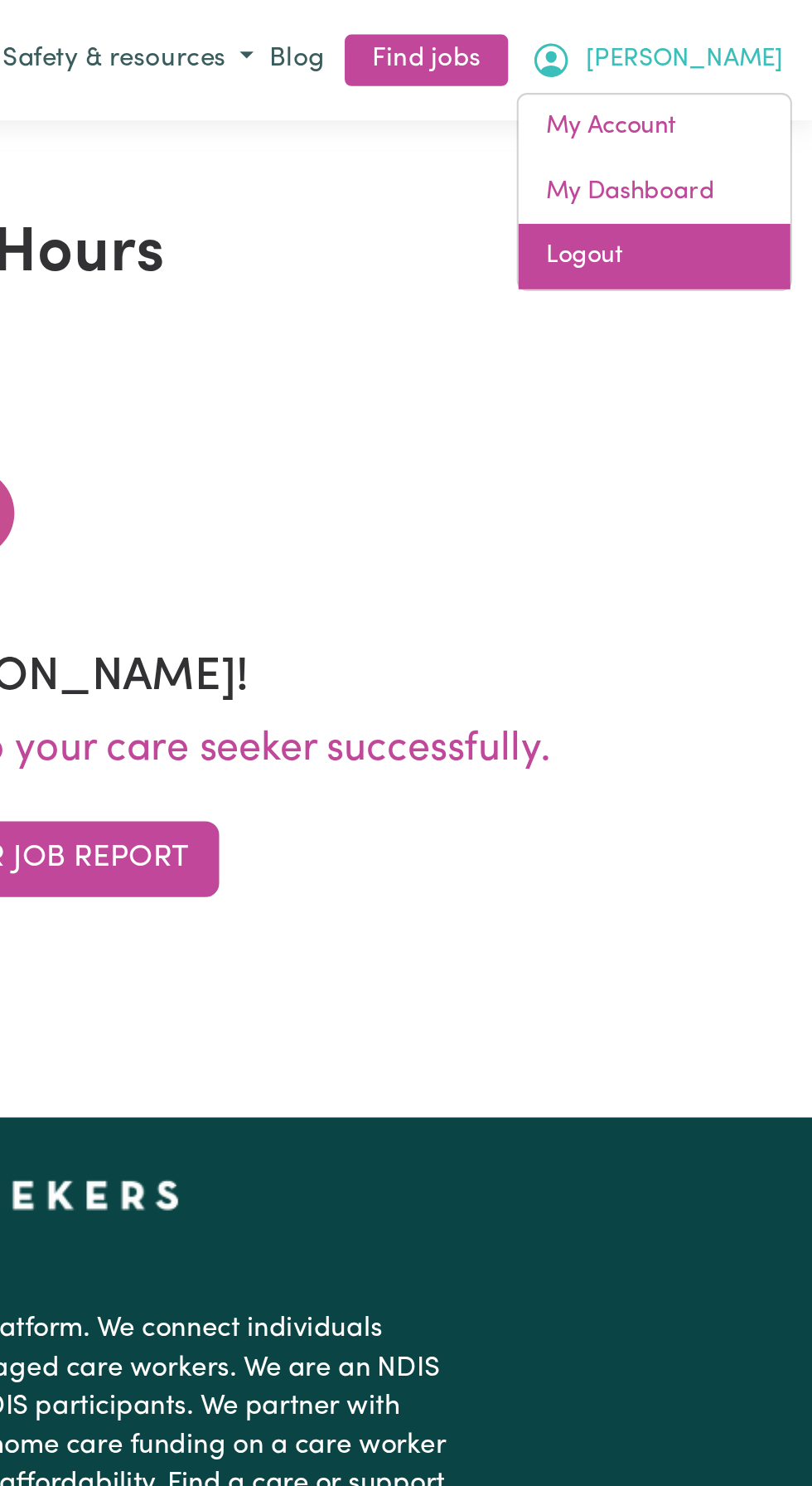
click at [711, 126] on link "Logout" at bounding box center [735, 124] width 131 height 31
